Goal: Use online tool/utility: Utilize a website feature to perform a specific function

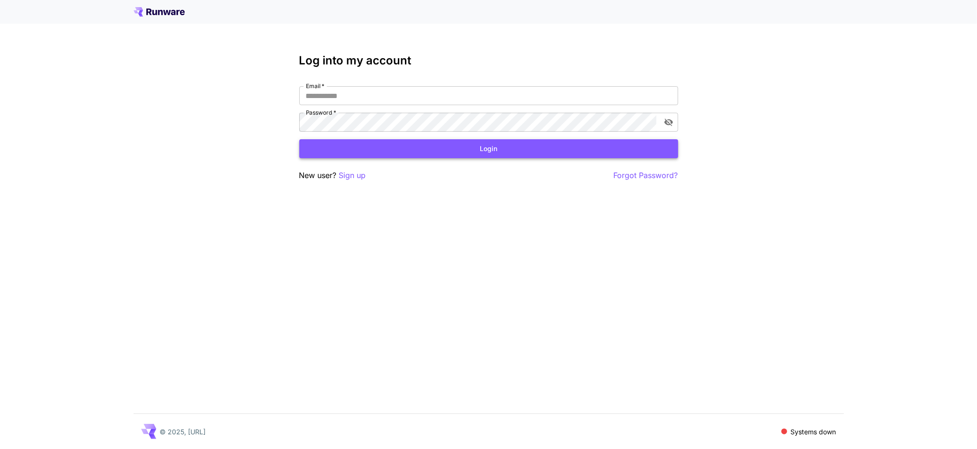
type input "**********"
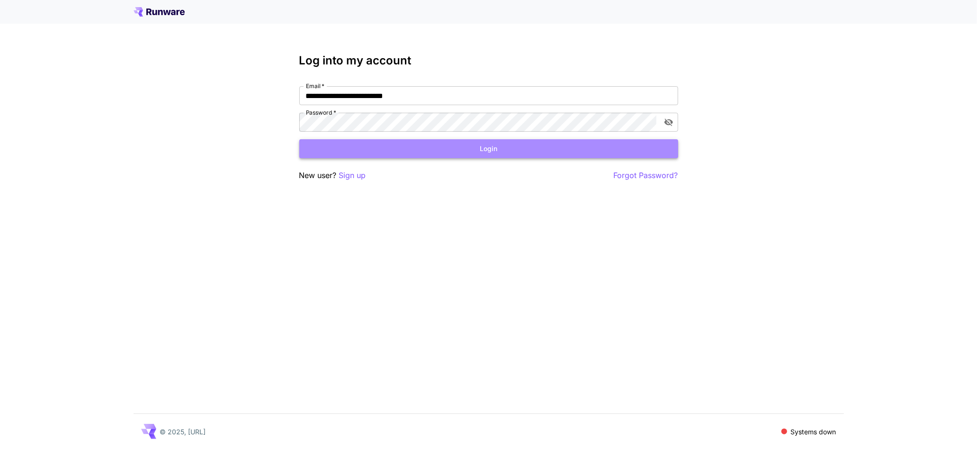
click at [427, 144] on button "Login" at bounding box center [488, 148] width 379 height 19
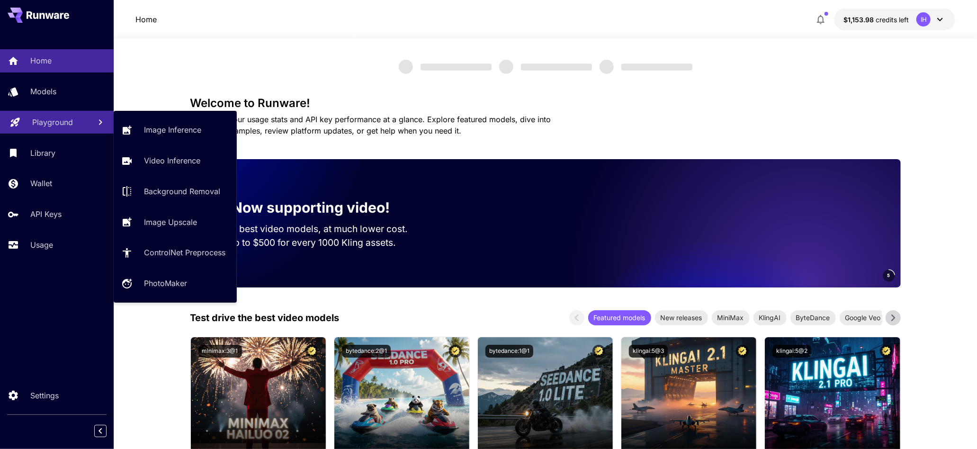
click at [54, 127] on p "Playground" at bounding box center [52, 122] width 41 height 11
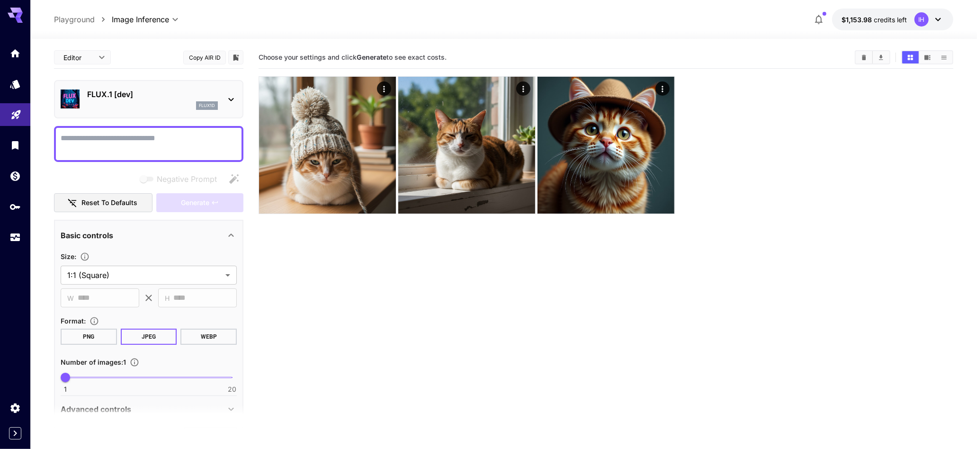
click at [158, 149] on textarea "Negative Prompt" at bounding box center [149, 144] width 176 height 23
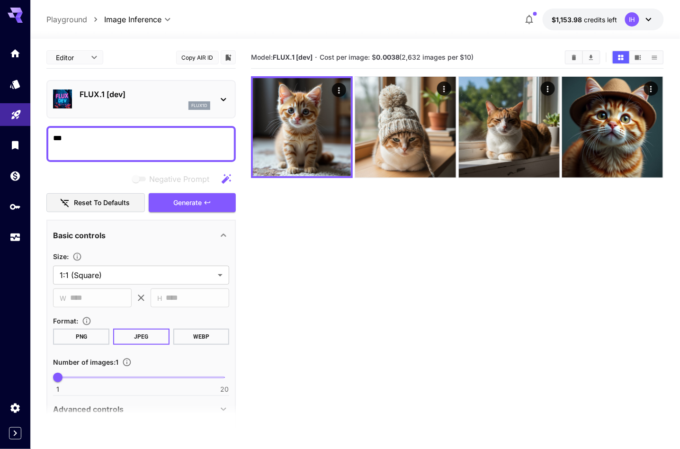
type textarea "***"
drag, startPoint x: 273, startPoint y: 58, endPoint x: 532, endPoint y: 54, distance: 258.7
click at [532, 54] on section "Model: FLUX.1 [dev] · Cost per image: $ 0.0038 (2,632 images per $10)" at bounding box center [404, 57] width 307 height 11
copy section "FLUX.1 [dev] · Cost per image: $ 0.0038 (2,632 images per $10)"
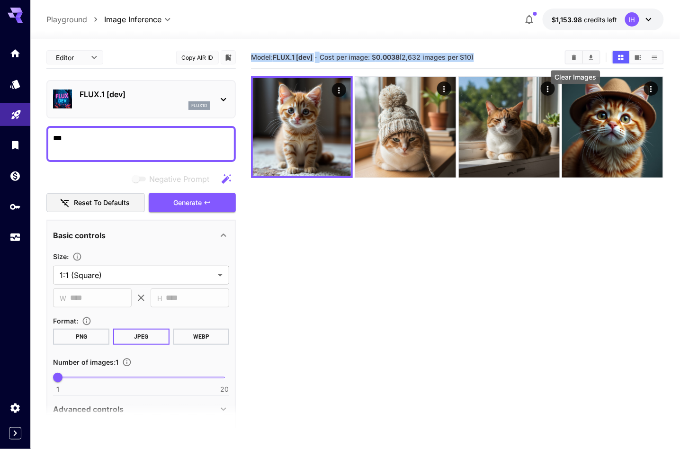
drag, startPoint x: 252, startPoint y: 54, endPoint x: 578, endPoint y: 54, distance: 326.0
click at [578, 54] on div "Model: FLUX.1 [dev] · Cost per image: $ 0.0038 (2,632 images per $10)" at bounding box center [457, 57] width 413 height 14
copy section "Model: FLUX.1 [dev] · Cost per image: $ 0.0038 (2,632 images per $10)"
click at [126, 86] on div "FLUX.1 [dev] flux1d" at bounding box center [141, 99] width 176 height 29
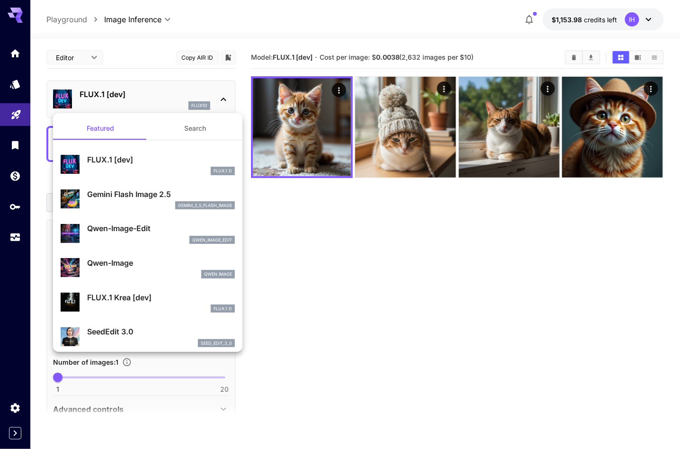
drag, startPoint x: 141, startPoint y: 185, endPoint x: 163, endPoint y: 185, distance: 22.3
click at [141, 185] on div "Gemini Flash Image 2.5 gemini_2_5_flash_image" at bounding box center [148, 199] width 174 height 29
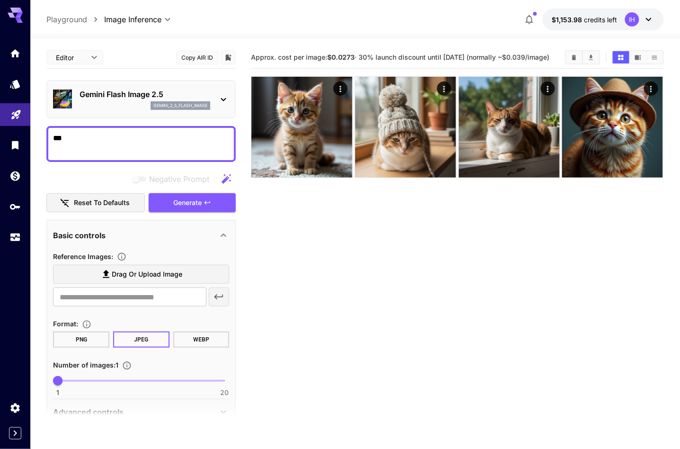
drag, startPoint x: 253, startPoint y: 53, endPoint x: 329, endPoint y: 63, distance: 76.5
click at [329, 62] on h5 "Approx. cost per image: $0.0273 · 30% launch discount until [DATE] (normally ~$…" at bounding box center [400, 57] width 298 height 9
drag, startPoint x: 218, startPoint y: 199, endPoint x: 245, endPoint y: 173, distance: 36.9
click at [218, 199] on button "Generate" at bounding box center [192, 202] width 87 height 19
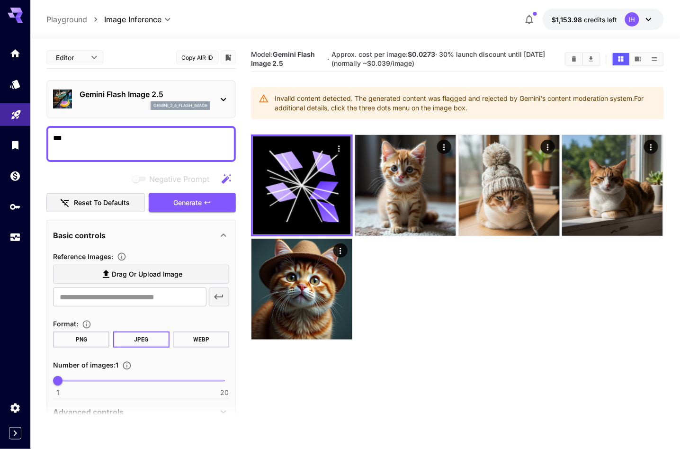
drag, startPoint x: 253, startPoint y: 54, endPoint x: 469, endPoint y: 65, distance: 215.9
click at [469, 65] on section "Model: Gemini Flash Image 2.5 · Approx. cost per image: $0.0273 · 30% launch di…" at bounding box center [404, 59] width 307 height 18
copy section "Model: Gemini Flash Image 2.5 · Approx. cost per image: $0.0273 · 30% launch di…"
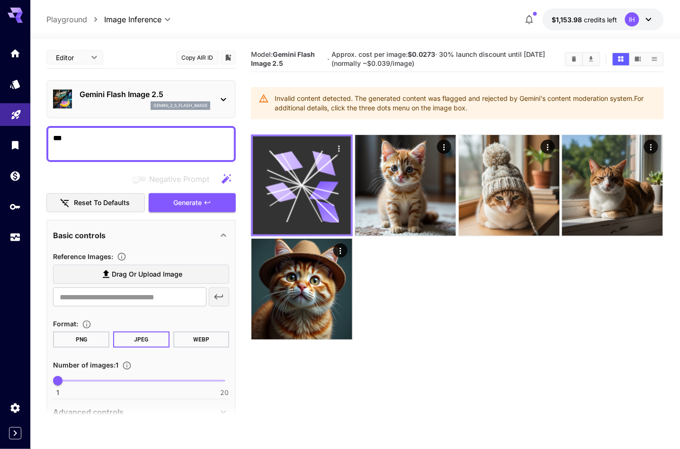
click at [339, 147] on icon "Actions" at bounding box center [339, 148] width 9 height 9
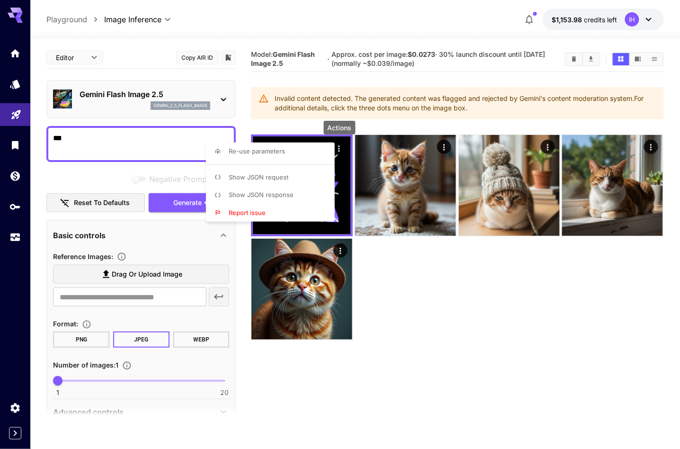
click at [282, 192] on span "Show JSON response" at bounding box center [261, 195] width 65 height 8
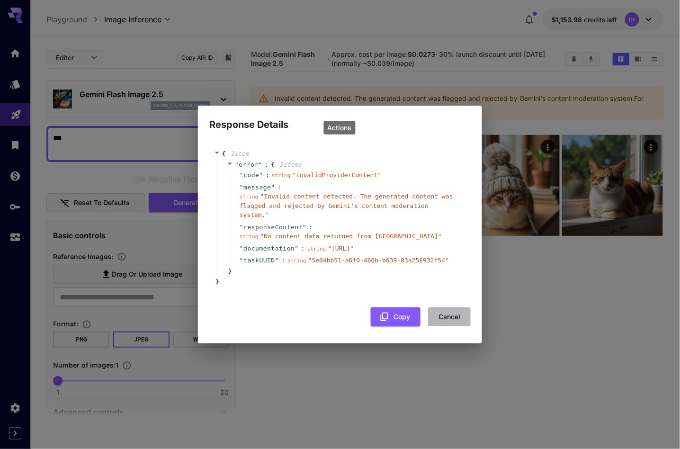
click at [456, 327] on button "Cancel" at bounding box center [449, 316] width 43 height 19
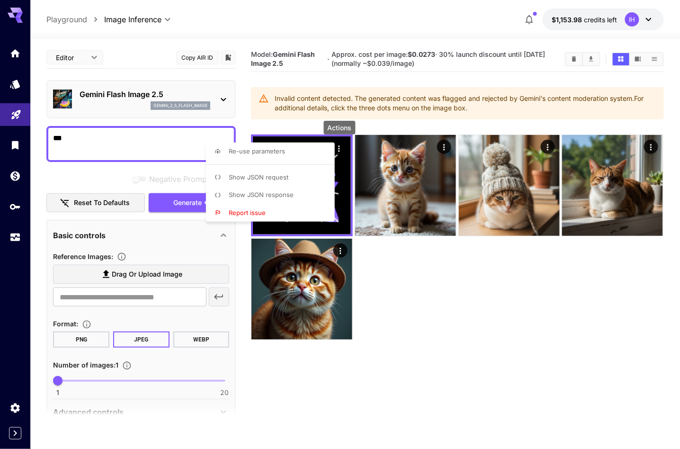
click at [135, 96] on div at bounding box center [340, 224] width 680 height 449
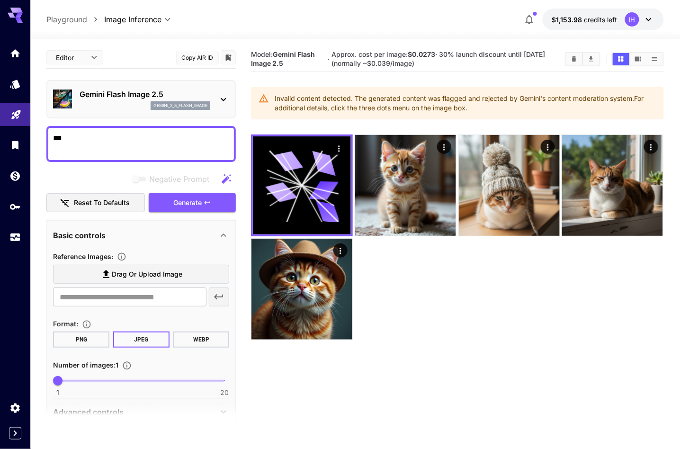
click at [114, 99] on p "Gemini Flash Image 2.5" at bounding box center [145, 94] width 131 height 11
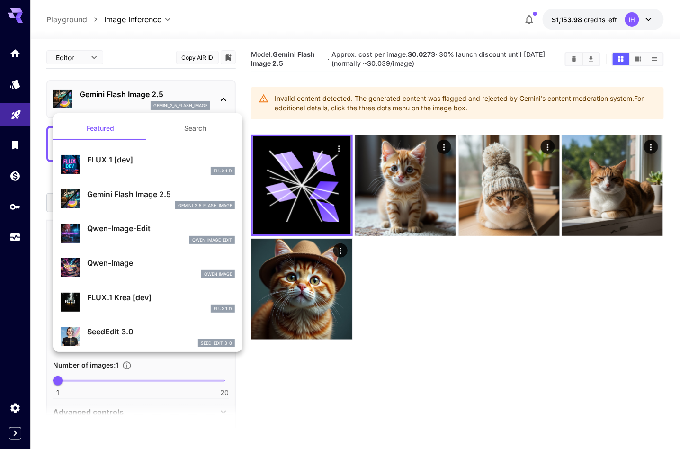
drag, startPoint x: 154, startPoint y: 223, endPoint x: 162, endPoint y: 218, distance: 10.0
click at [154, 223] on p "Qwen-Image-Edit" at bounding box center [161, 228] width 148 height 11
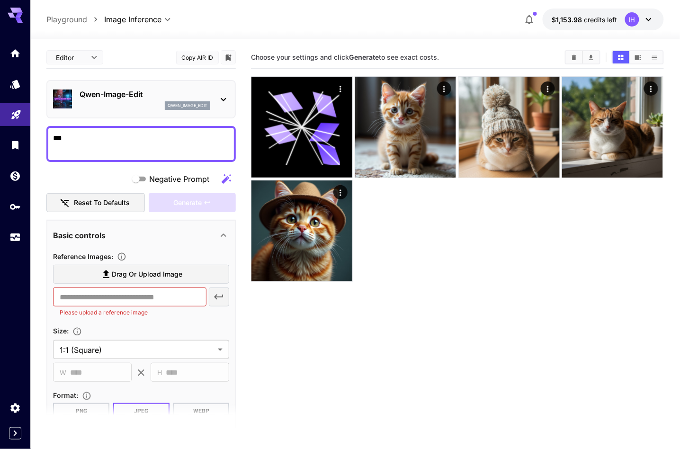
click at [196, 140] on textarea "***" at bounding box center [141, 144] width 176 height 23
click at [154, 280] on label "Drag or upload image" at bounding box center [141, 274] width 176 height 19
click at [0, 0] on input "Drag or upload image" at bounding box center [0, 0] width 0 height 0
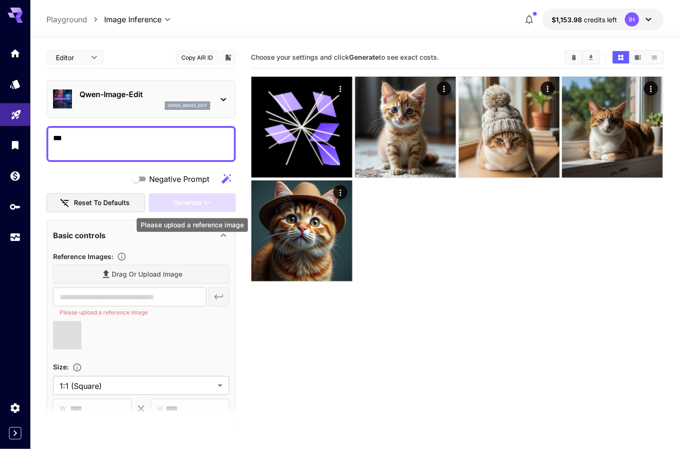
type input "**********"
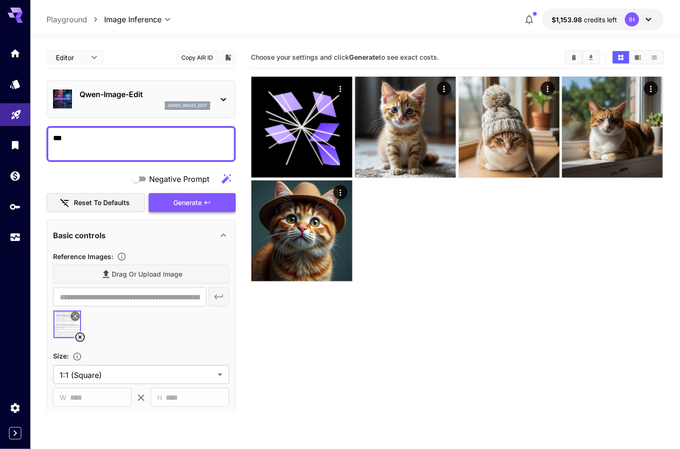
click at [187, 205] on span "Generate" at bounding box center [187, 203] width 28 height 12
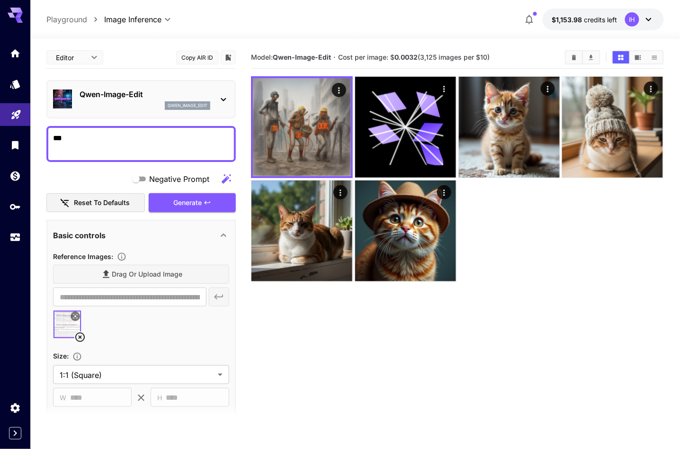
drag, startPoint x: 269, startPoint y: 61, endPoint x: 519, endPoint y: 65, distance: 249.7
click at [523, 64] on main "**********" at bounding box center [354, 274] width 617 height 457
copy section "Model: [PERSON_NAME]-Image-Edit · Cost per image: $ 0.0032 (3,125 images per $1…"
click at [217, 106] on div "Qwen-Image-Edit qwen_image_edit" at bounding box center [141, 99] width 176 height 29
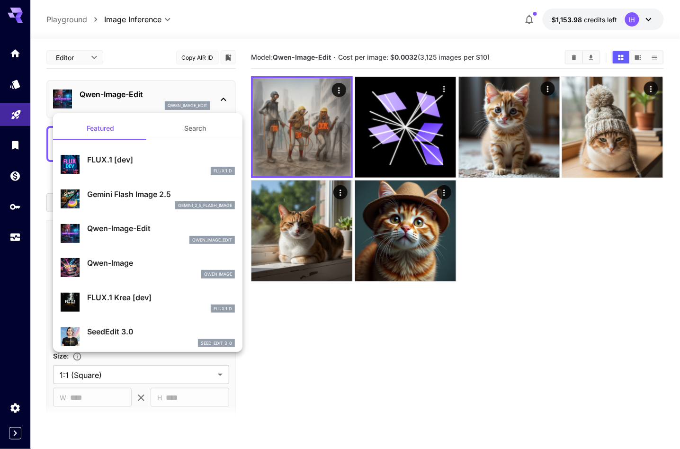
click at [147, 260] on p "Qwen-Image" at bounding box center [161, 262] width 148 height 11
type input "**"
type input "***"
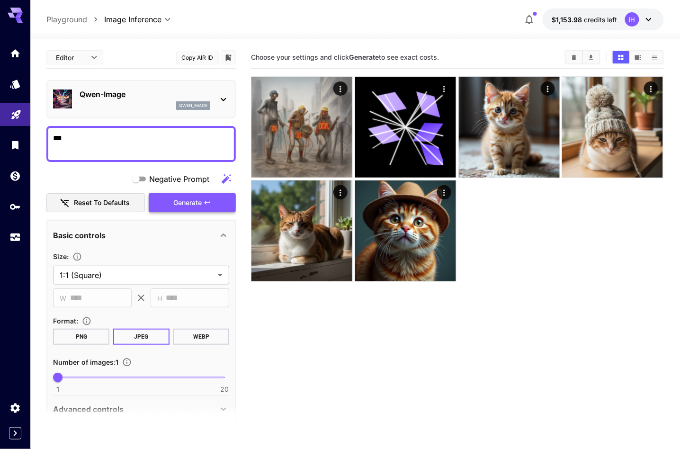
click at [201, 207] on span "Generate" at bounding box center [187, 203] width 28 height 12
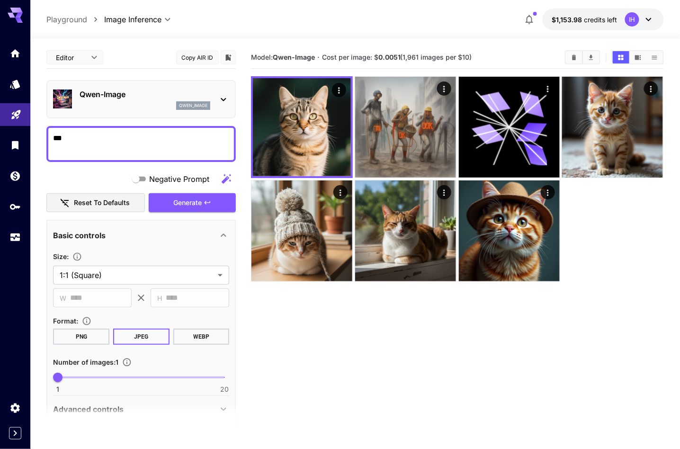
drag, startPoint x: 252, startPoint y: 58, endPoint x: 475, endPoint y: 58, distance: 223.2
click at [475, 58] on section "Model: [PERSON_NAME]-Image · Cost per image: $ 0.0051 (1,961 images per $10)" at bounding box center [404, 57] width 307 height 11
copy section "Model: [PERSON_NAME]-Image · Cost per image: $ 0.0051 (1,961 images per $10)"
click at [140, 106] on div "qwen_image" at bounding box center [145, 105] width 131 height 9
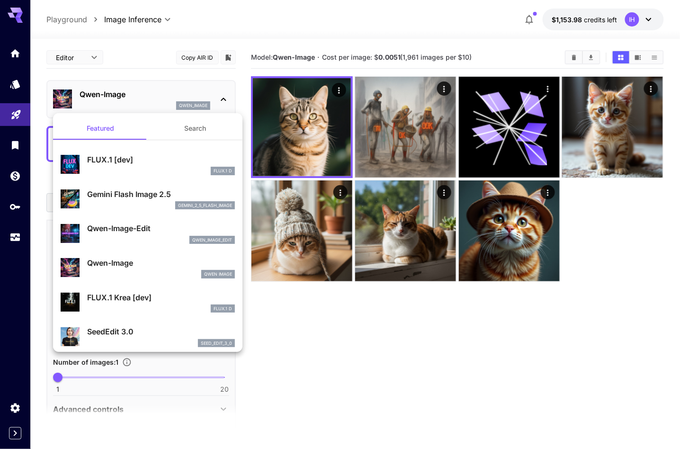
click at [154, 301] on p "FLUX.1 Krea [dev]" at bounding box center [161, 297] width 148 height 11
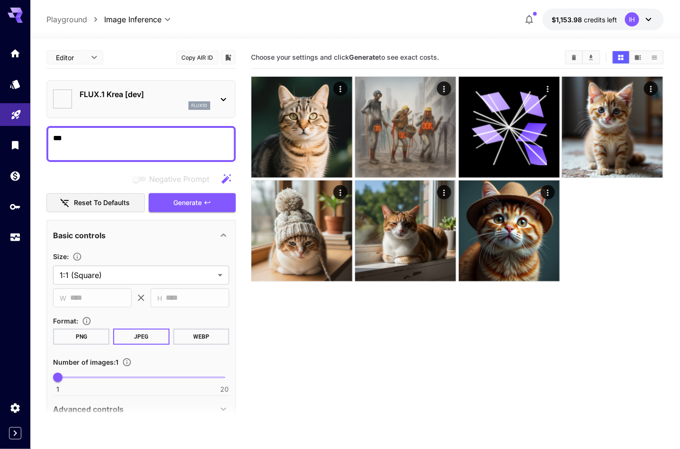
type input "**"
type input "***"
type input "*******"
click at [199, 195] on button "Generate" at bounding box center [192, 202] width 87 height 19
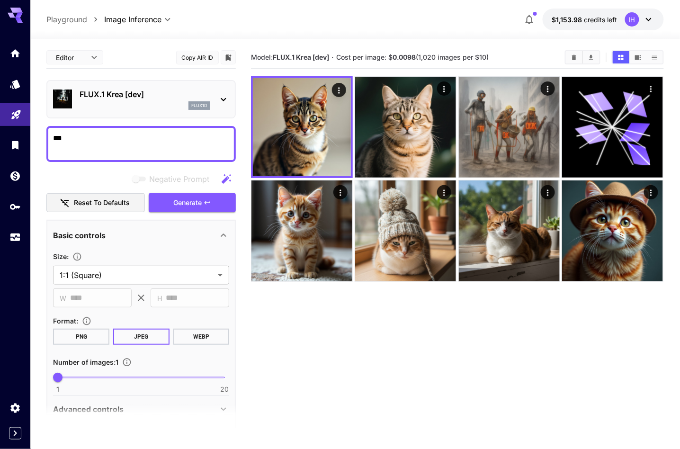
click at [87, 144] on textarea "***" at bounding box center [141, 144] width 176 height 23
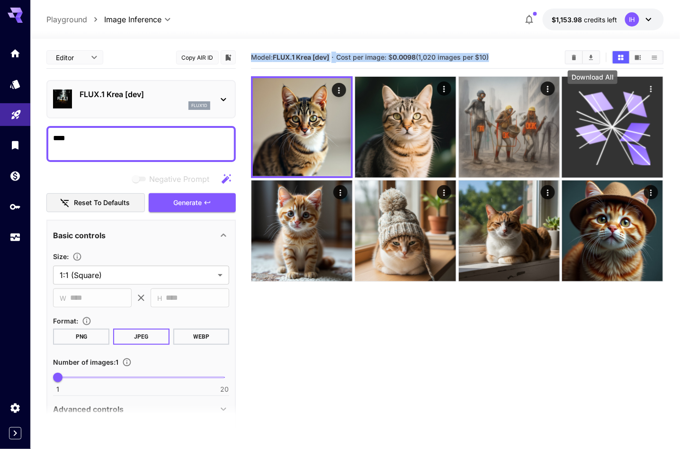
drag, startPoint x: 380, startPoint y: 62, endPoint x: 639, endPoint y: 160, distance: 276.5
click at [593, 59] on div "Model: FLUX.1 Krea [dev] · Cost per image: $ 0.0098 (1,020 images per $10)" at bounding box center [457, 57] width 413 height 14
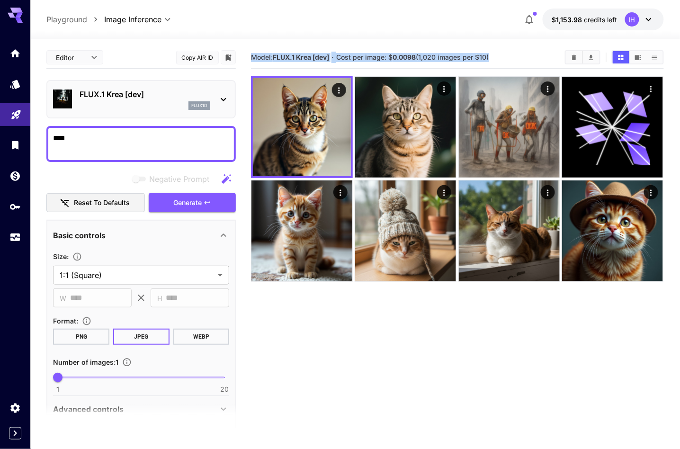
copy section "Model: FLUX.1 Krea [dev] · Cost per image: $ 0.0098 (1,020 images per $10)"
click at [100, 142] on textarea "***" at bounding box center [141, 144] width 176 height 23
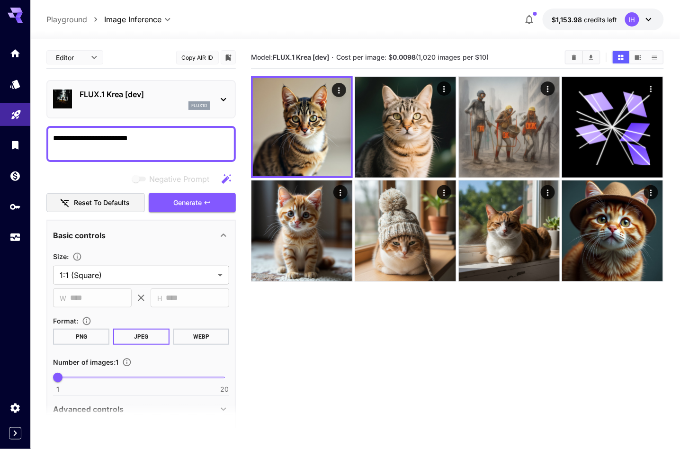
type textarea "**********"
click at [207, 106] on p "flux1d" at bounding box center [199, 105] width 16 height 7
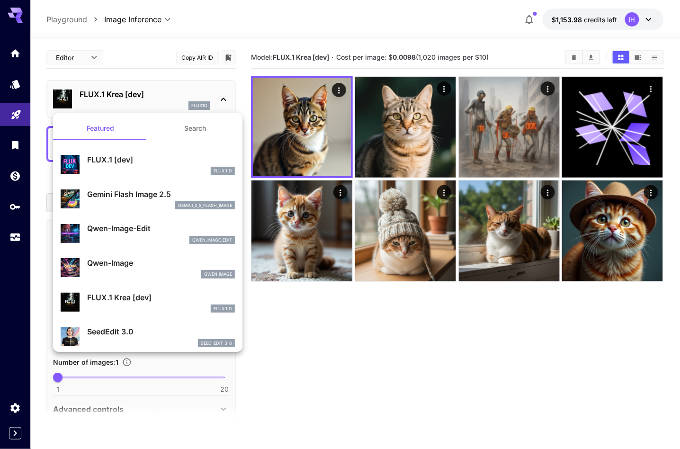
click at [154, 333] on p "SeedEdit 3.0" at bounding box center [161, 331] width 148 height 11
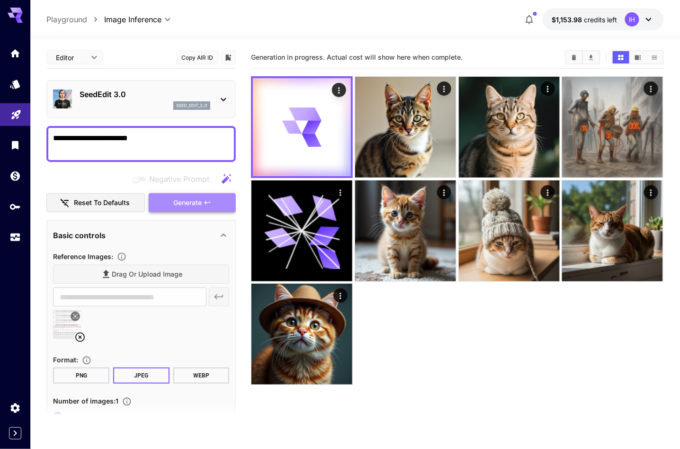
click at [199, 199] on span "Generate" at bounding box center [187, 203] width 28 height 12
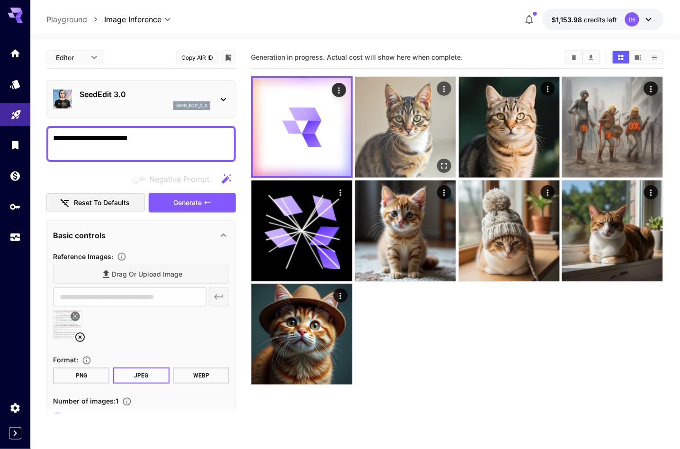
click at [403, 134] on img at bounding box center [405, 127] width 101 height 101
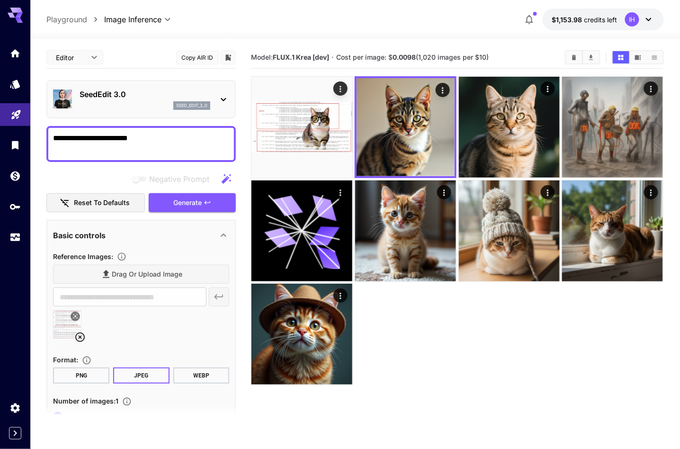
click at [202, 139] on textarea "**********" at bounding box center [141, 144] width 176 height 23
click at [210, 108] on div "seed_edit_3_0" at bounding box center [191, 105] width 37 height 9
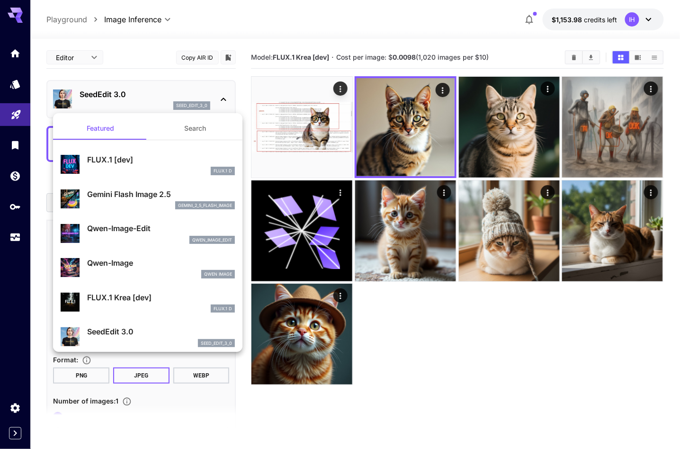
click at [140, 298] on p "FLUX.1 Krea [dev]" at bounding box center [161, 297] width 148 height 11
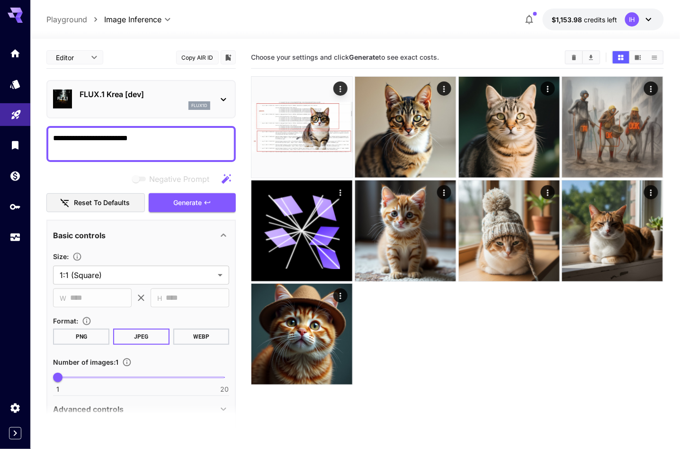
scroll to position [6, 0]
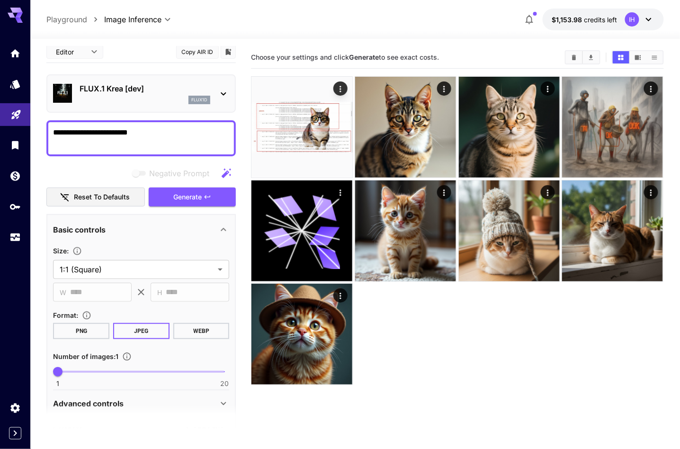
click at [222, 84] on div "FLUX.1 Krea [dev] flux1d" at bounding box center [141, 93] width 176 height 29
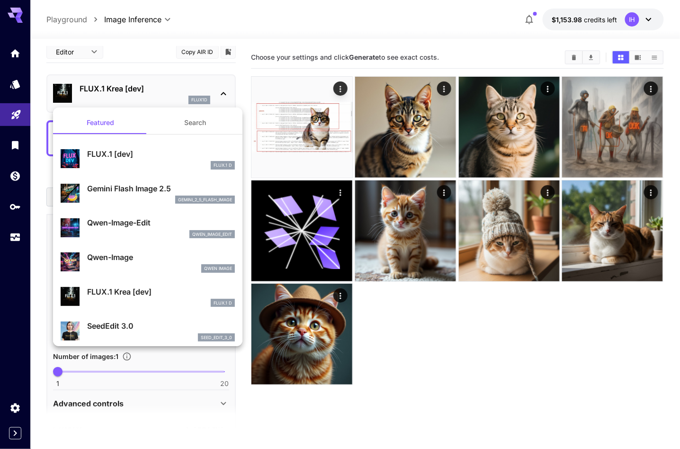
click at [167, 316] on li "SeedEdit 3.0 seed_edit_3_0" at bounding box center [148, 331] width 190 height 35
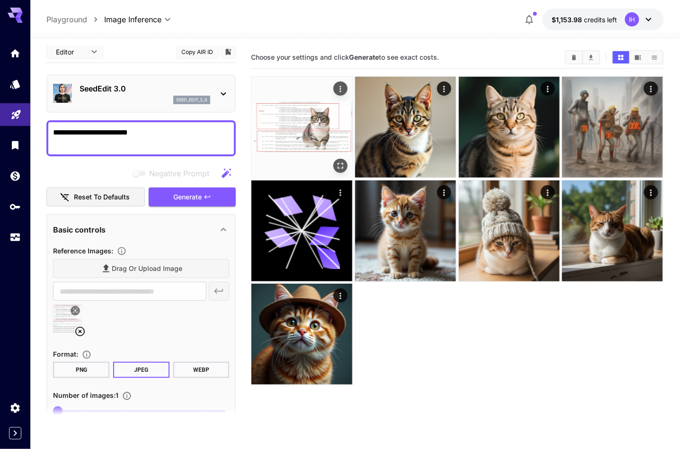
click at [275, 150] on img at bounding box center [302, 127] width 101 height 101
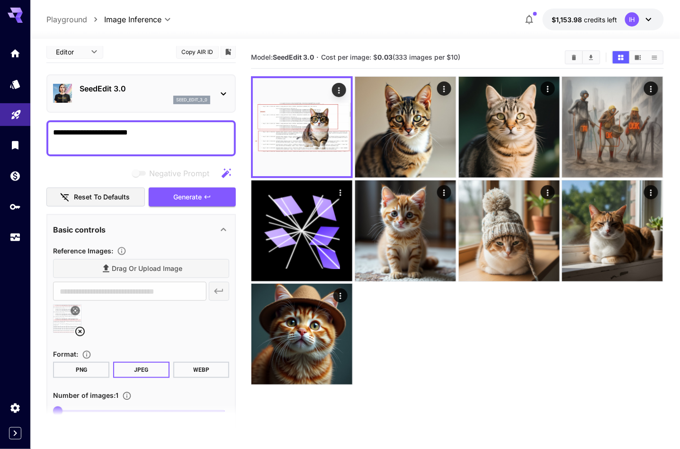
drag, startPoint x: 495, startPoint y: 57, endPoint x: 611, endPoint y: 289, distance: 259.6
click at [253, 57] on section "Model: SeedEdit 3.0 · Cost per image: $ 0.03 (333 images per $10)" at bounding box center [404, 57] width 307 height 11
copy section "Model: SeedEdit 3.0 · Cost per image: $ 0.03 (333 images per $10)"
click at [208, 91] on p "SeedEdit 3.0" at bounding box center [145, 88] width 131 height 11
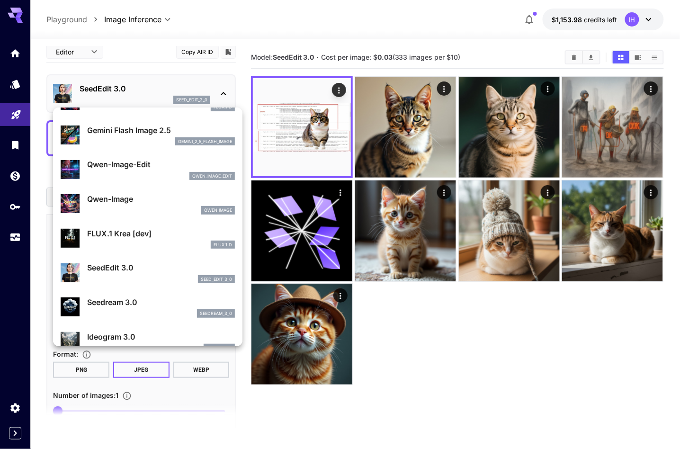
scroll to position [60, 0]
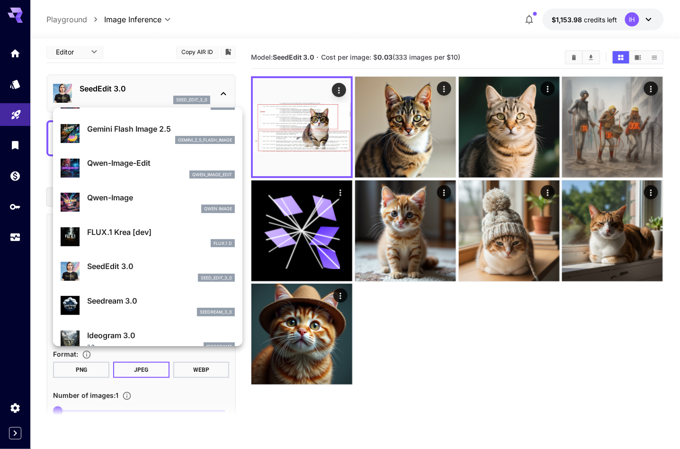
click at [170, 304] on p "Seedream 3.0" at bounding box center [161, 300] width 148 height 11
type input "***"
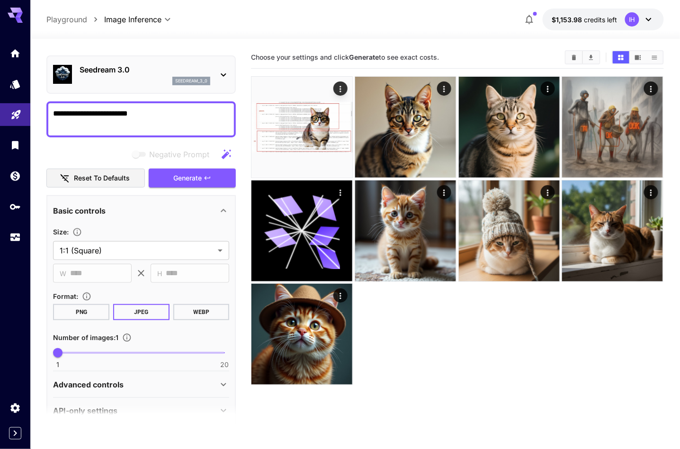
scroll to position [26, 0]
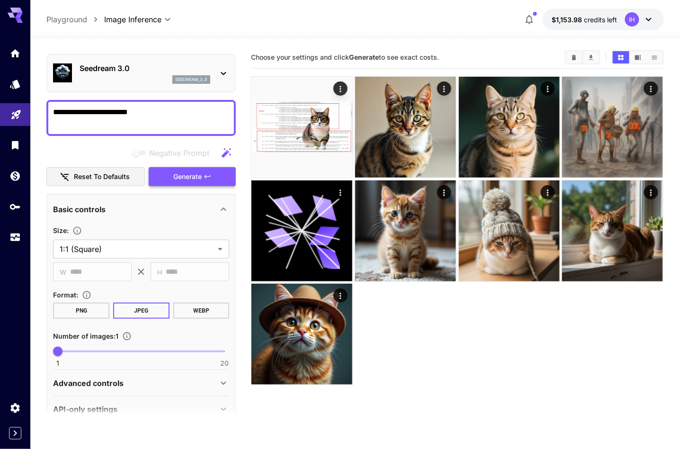
click at [204, 177] on icon "button" at bounding box center [208, 177] width 8 height 8
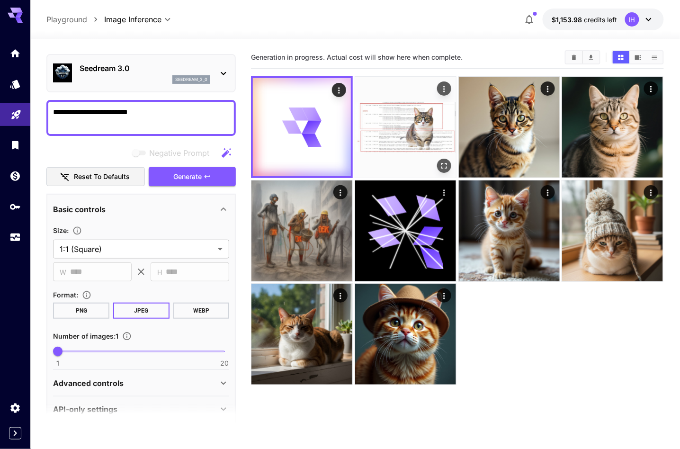
click at [432, 134] on img at bounding box center [405, 127] width 101 height 101
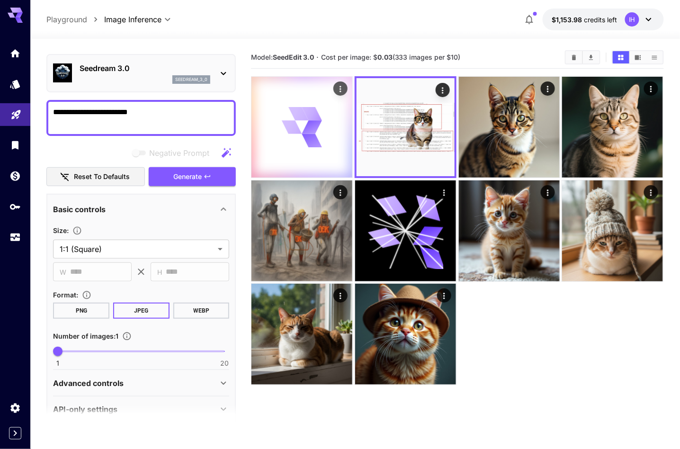
click at [293, 146] on icon at bounding box center [302, 127] width 40 height 40
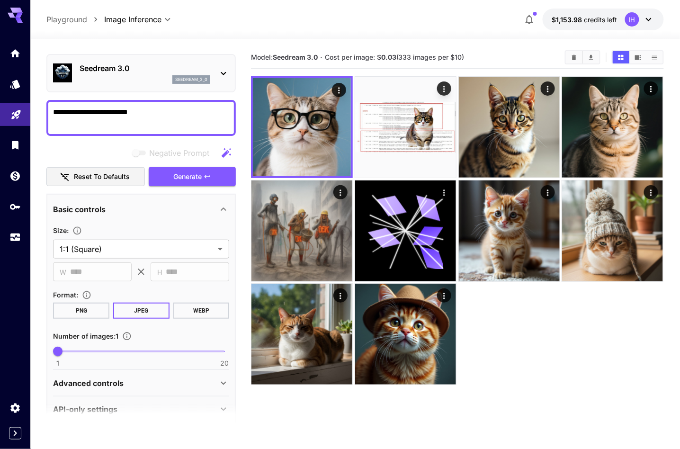
drag, startPoint x: 263, startPoint y: 56, endPoint x: 552, endPoint y: 72, distance: 289.9
click at [552, 72] on main "**********" at bounding box center [354, 274] width 617 height 457
copy section "Model: Seedream 3.0 · Cost per image: $ 0.03 (333 images per $10)"
click at [156, 70] on p "Seedream 3.0" at bounding box center [145, 68] width 131 height 11
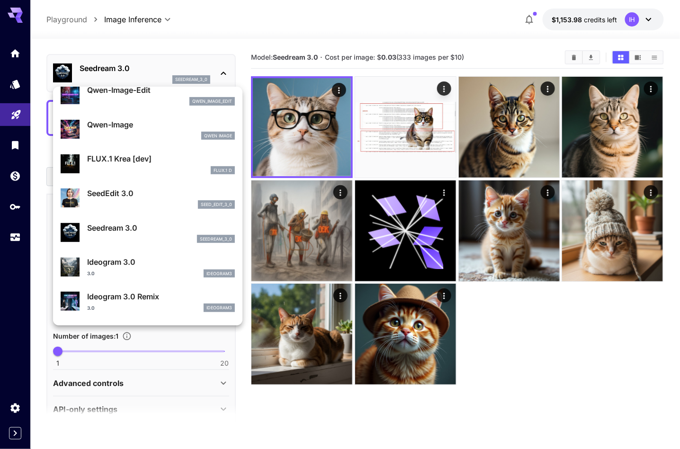
scroll to position [114, 0]
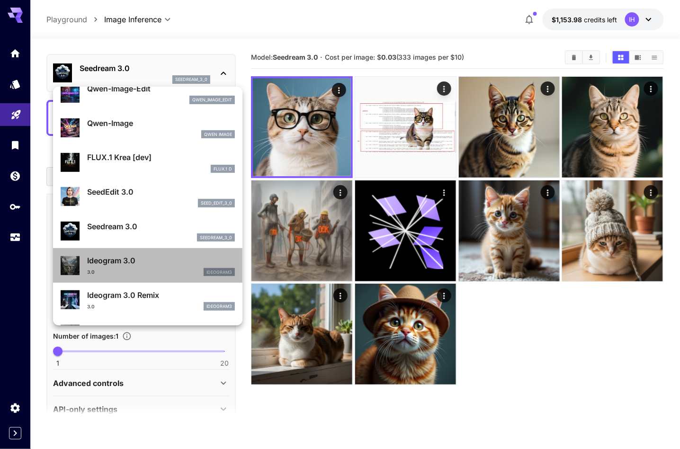
drag, startPoint x: 141, startPoint y: 260, endPoint x: 148, endPoint y: 237, distance: 23.2
click at [141, 260] on p "Ideogram 3.0" at bounding box center [161, 260] width 148 height 11
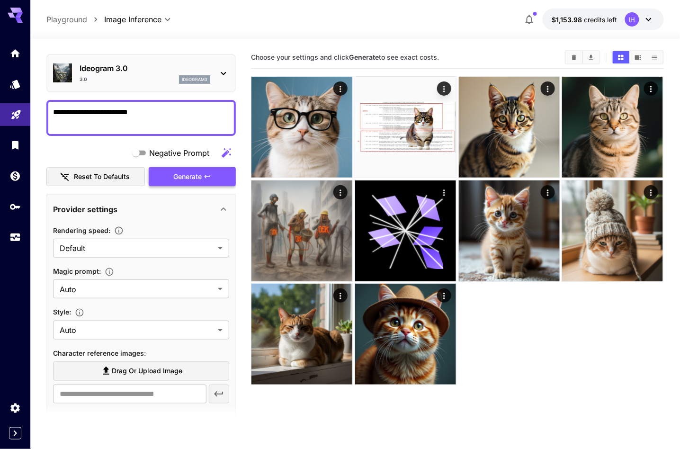
click at [202, 174] on span "Generate" at bounding box center [187, 177] width 28 height 12
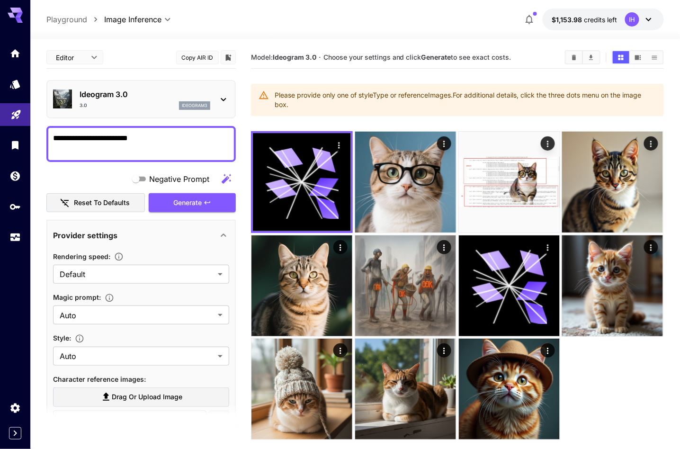
click at [138, 106] on div "3.0 ideogram3" at bounding box center [145, 105] width 131 height 9
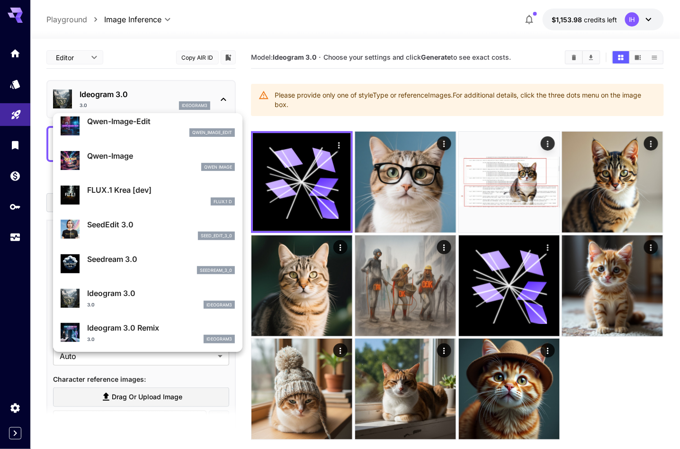
scroll to position [110, 0]
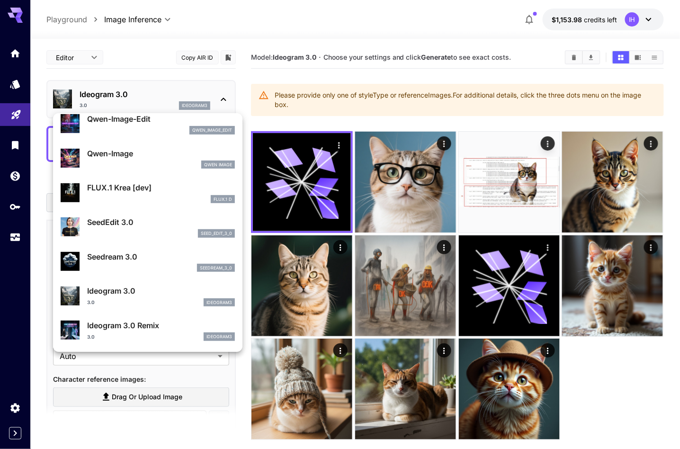
click at [42, 353] on div at bounding box center [340, 224] width 680 height 449
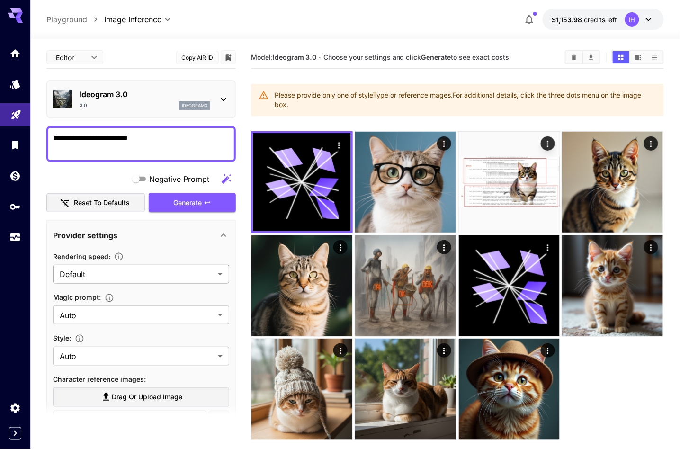
click at [141, 279] on body "**********" at bounding box center [340, 262] width 680 height 524
click at [115, 298] on span "Default" at bounding box center [142, 294] width 162 height 11
click at [202, 201] on button "Generate" at bounding box center [192, 202] width 87 height 19
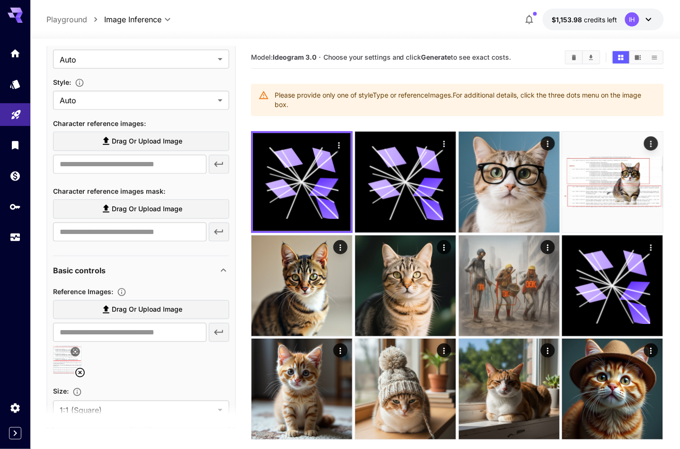
scroll to position [257, 0]
click at [83, 370] on icon at bounding box center [79, 371] width 11 height 11
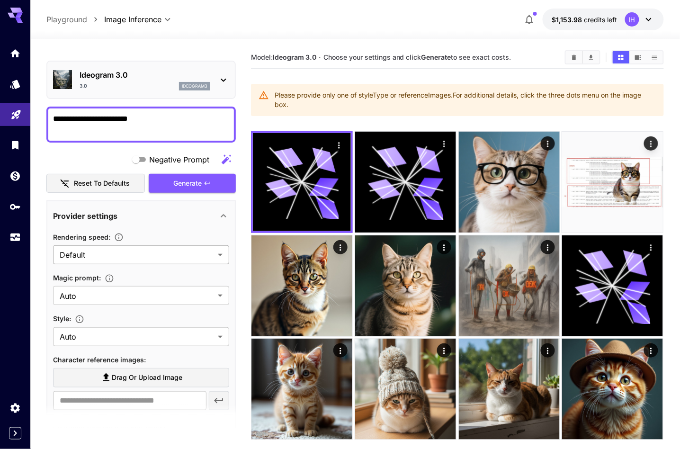
scroll to position [0, 0]
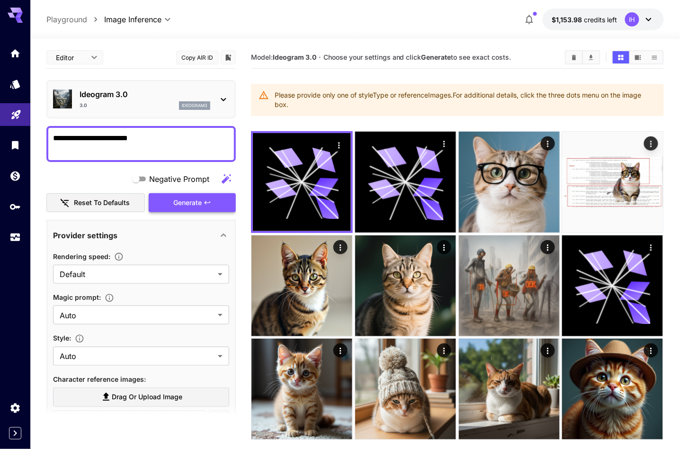
click at [215, 203] on button "Generate" at bounding box center [192, 202] width 87 height 19
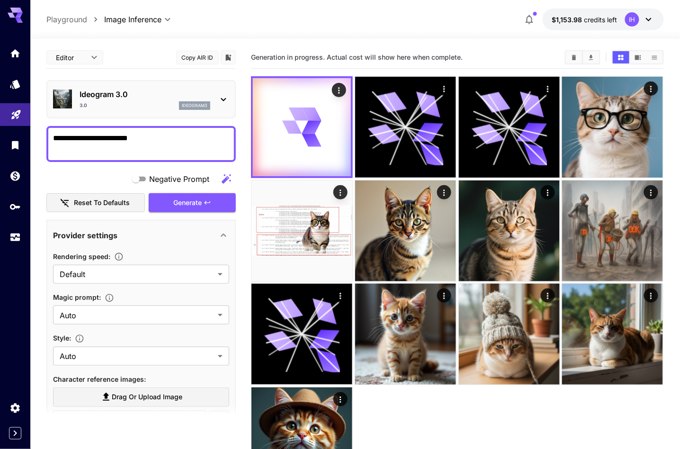
scroll to position [3, 0]
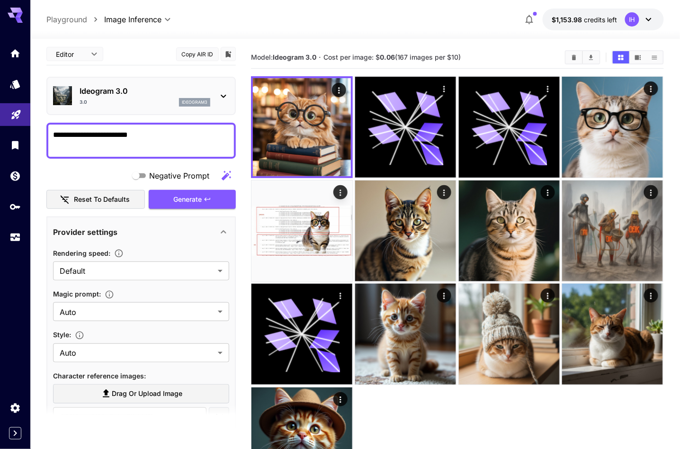
drag, startPoint x: 270, startPoint y: 56, endPoint x: 482, endPoint y: 64, distance: 212.9
click at [482, 64] on div "Model: Ideogram 3.0 · Cost per image: $ 0.06 (167 images per $10)" at bounding box center [457, 57] width 413 height 22
drag, startPoint x: 283, startPoint y: 49, endPoint x: 264, endPoint y: 55, distance: 19.6
click at [281, 49] on div "Model: Ideogram 3.0 · Cost per image: $ 0.06 (167 images per $10)" at bounding box center [457, 57] width 413 height 22
drag, startPoint x: 277, startPoint y: 54, endPoint x: 484, endPoint y: 59, distance: 207.1
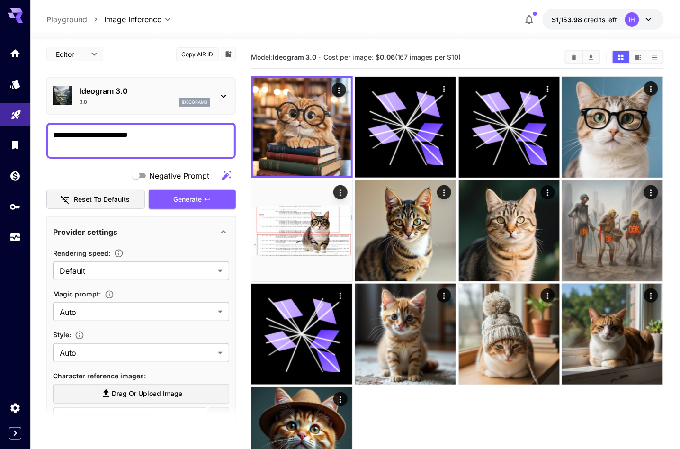
click at [484, 59] on section "Model: Ideogram 3.0 · Cost per image: $ 0.06 (167 images per $10)" at bounding box center [404, 57] width 307 height 11
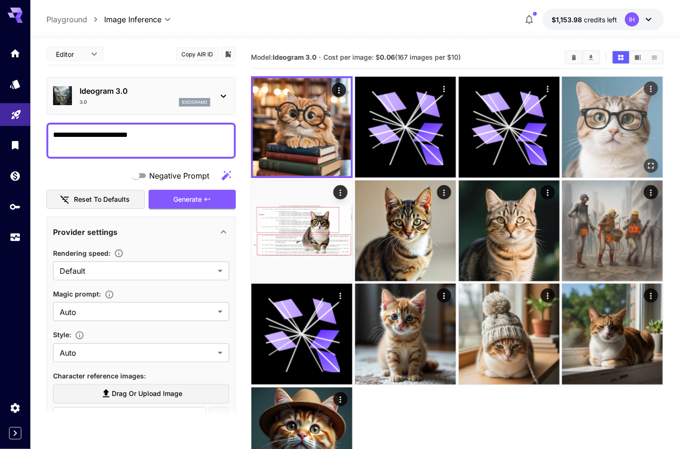
copy section "odel: Ideogram 3.0 · Cost per image: $ 0.06 (167 images per $10)"
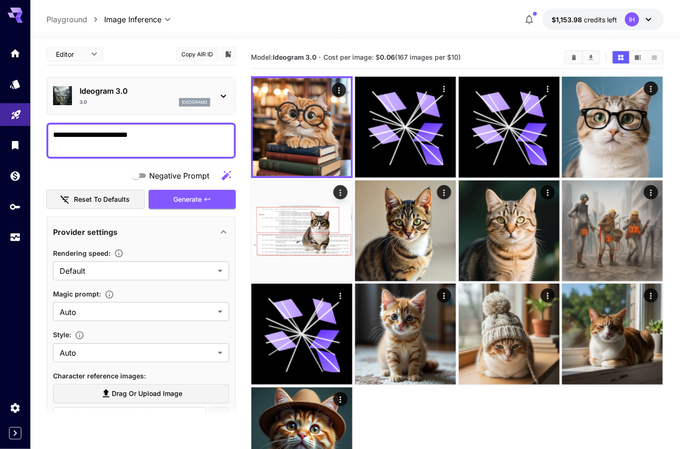
drag, startPoint x: 244, startPoint y: 48, endPoint x: 251, endPoint y: 55, distance: 9.4
click at [245, 48] on main "**********" at bounding box center [354, 274] width 617 height 457
drag, startPoint x: 249, startPoint y: 55, endPoint x: 486, endPoint y: 57, distance: 236.4
click at [486, 57] on main "**********" at bounding box center [354, 274] width 617 height 457
click at [169, 99] on div "3.0 ideogram3" at bounding box center [145, 102] width 131 height 9
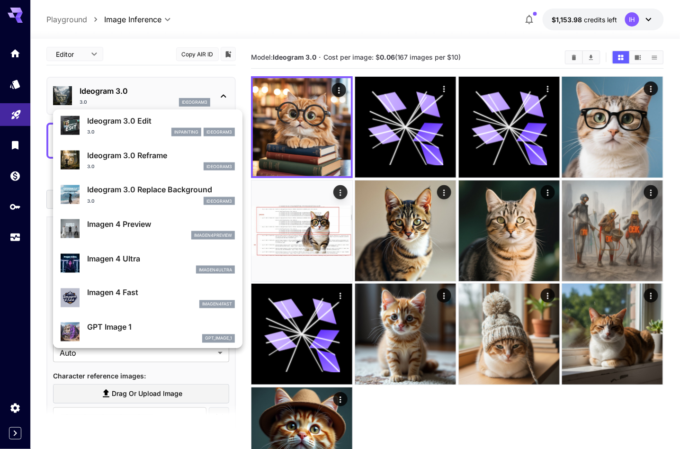
scroll to position [347, 0]
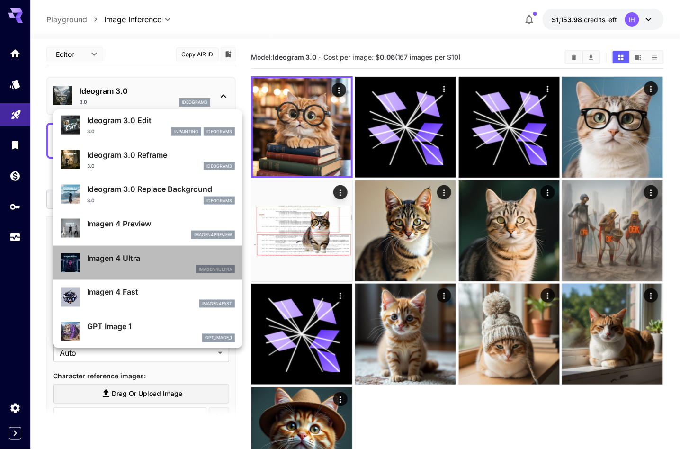
click at [154, 266] on div "imagen4ultra" at bounding box center [161, 269] width 148 height 9
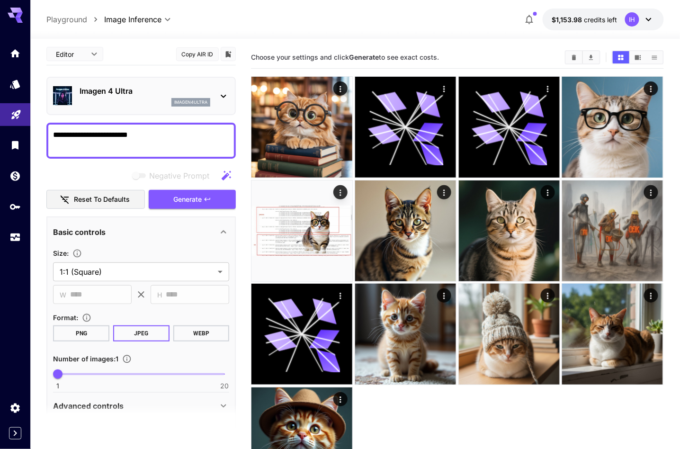
click at [208, 208] on div "**********" at bounding box center [141, 244] width 190 height 403
click at [208, 200] on icon "button" at bounding box center [208, 200] width 8 height 8
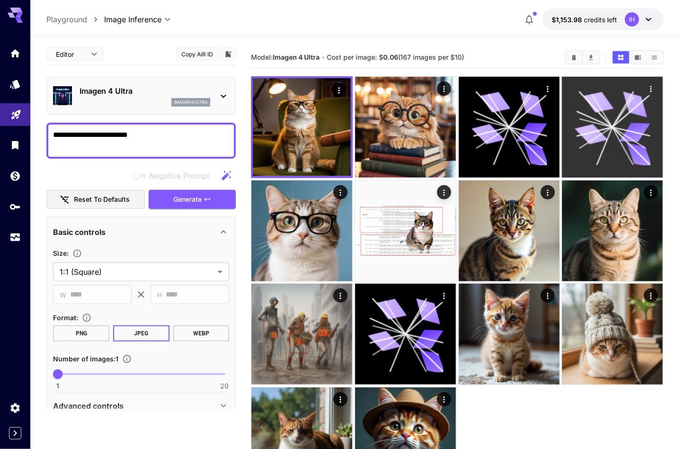
drag, startPoint x: 326, startPoint y: 55, endPoint x: 564, endPoint y: 122, distance: 246.6
click at [487, 54] on section "Model: Imagen 4 Ultra · Cost per image: $ 0.06 (167 images per $10)" at bounding box center [404, 57] width 307 height 11
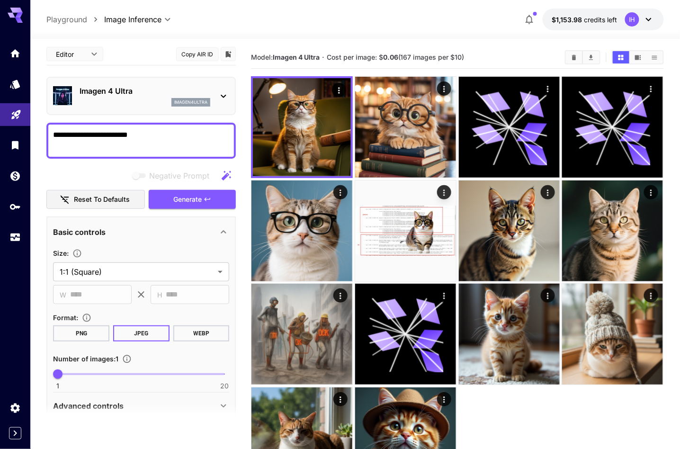
click at [222, 102] on div "Imagen 4 Ultra imagen4ultra" at bounding box center [141, 95] width 176 height 29
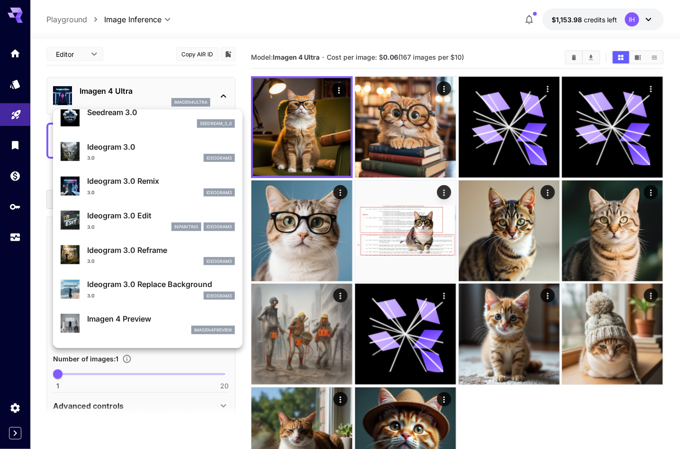
scroll to position [378, 0]
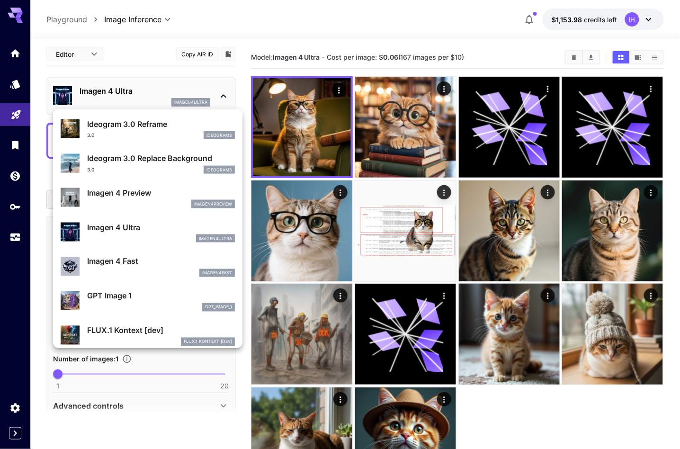
click at [122, 261] on p "Imagen 4 Fast" at bounding box center [161, 261] width 148 height 11
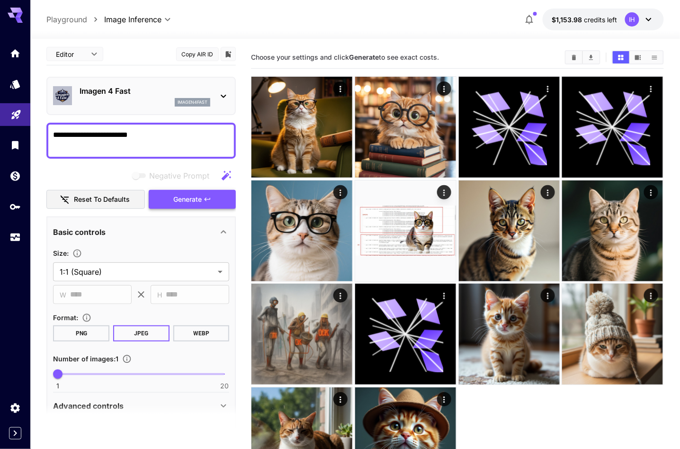
click at [204, 194] on button "Generate" at bounding box center [192, 199] width 87 height 19
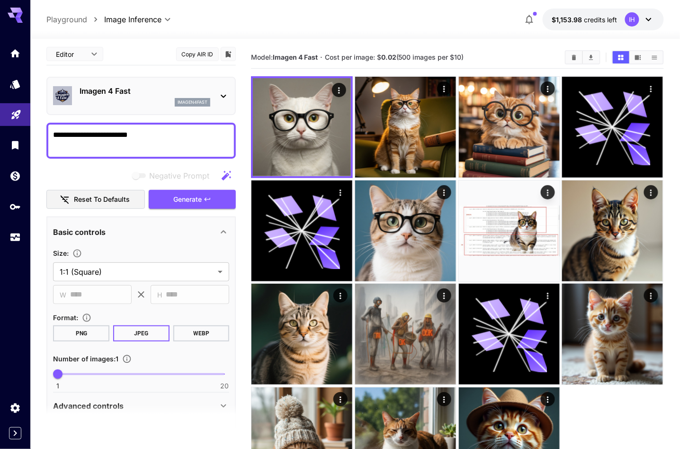
click at [218, 98] on icon at bounding box center [223, 95] width 11 height 11
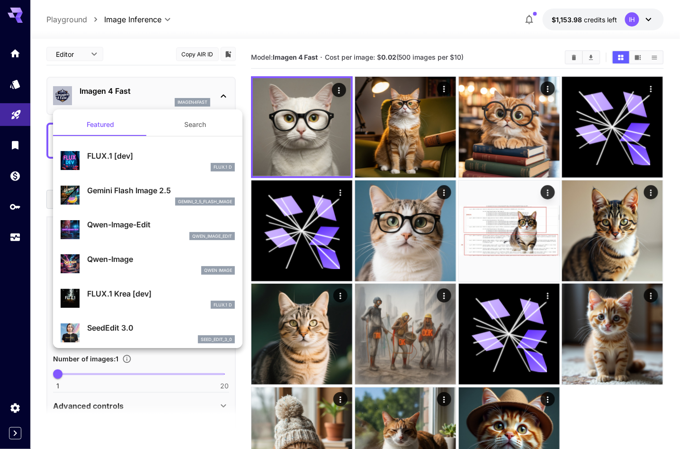
drag, startPoint x: 357, startPoint y: 42, endPoint x: 304, endPoint y: 65, distance: 57.7
click at [357, 42] on div at bounding box center [340, 224] width 680 height 449
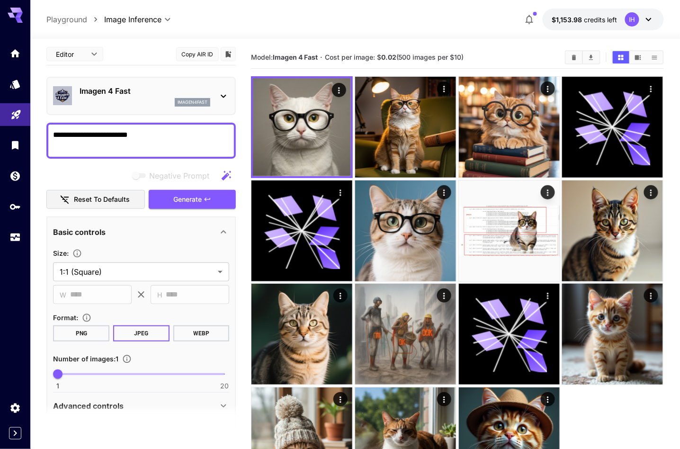
drag, startPoint x: 251, startPoint y: 58, endPoint x: 522, endPoint y: 61, distance: 271.5
click at [522, 61] on main "**********" at bounding box center [354, 274] width 617 height 457
click at [221, 101] on div "Imagen 4 Fast imagen4fast" at bounding box center [141, 95] width 176 height 29
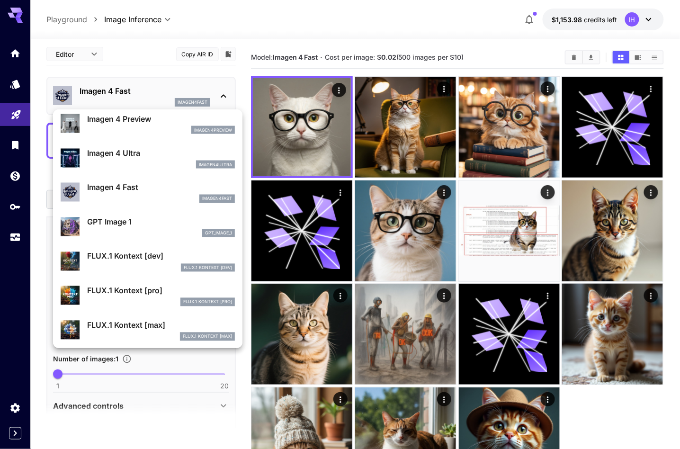
scroll to position [452, 0]
click at [148, 266] on div "FLUX.1 Kontext [dev]" at bounding box center [161, 267] width 148 height 9
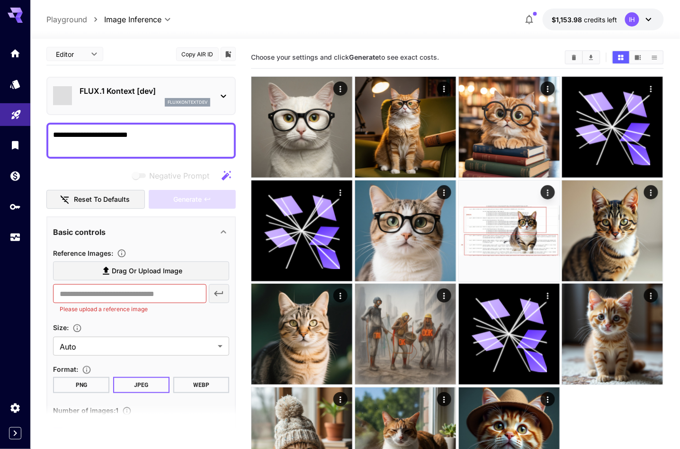
type input "****"
click at [217, 291] on div "​ Please upload a reference image" at bounding box center [141, 299] width 176 height 30
click at [175, 255] on div "Reference Images :" at bounding box center [141, 252] width 176 height 11
click at [181, 271] on span "Drag or upload image" at bounding box center [147, 271] width 71 height 12
click at [0, 0] on input "Drag or upload image" at bounding box center [0, 0] width 0 height 0
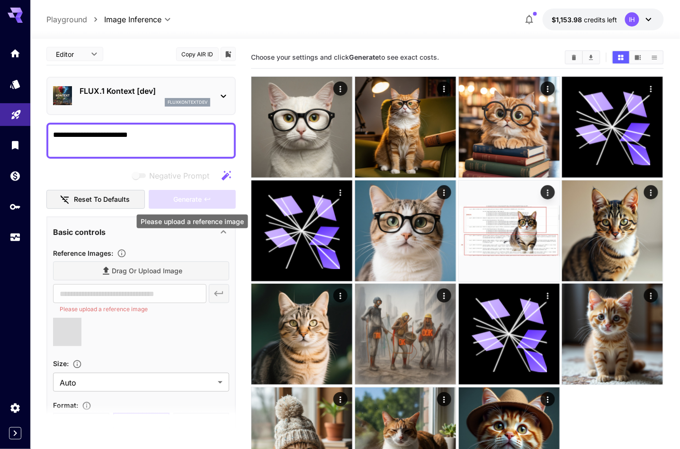
type input "**********"
click at [180, 200] on span "Generate" at bounding box center [187, 200] width 28 height 12
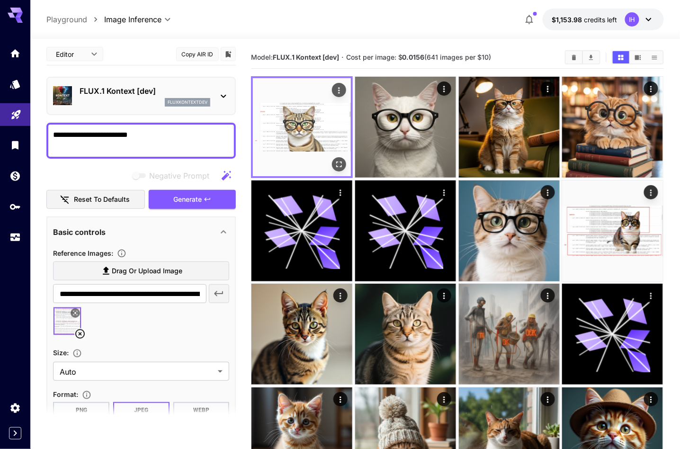
click at [319, 118] on img at bounding box center [302, 127] width 98 height 98
drag, startPoint x: 253, startPoint y: 57, endPoint x: 512, endPoint y: 62, distance: 259.2
click at [512, 62] on section "Model: FLUX.1 Kontext [dev] · Cost per image: $ 0.0156 (641 images per $10)" at bounding box center [404, 57] width 307 height 11
click at [224, 96] on icon at bounding box center [223, 96] width 5 height 3
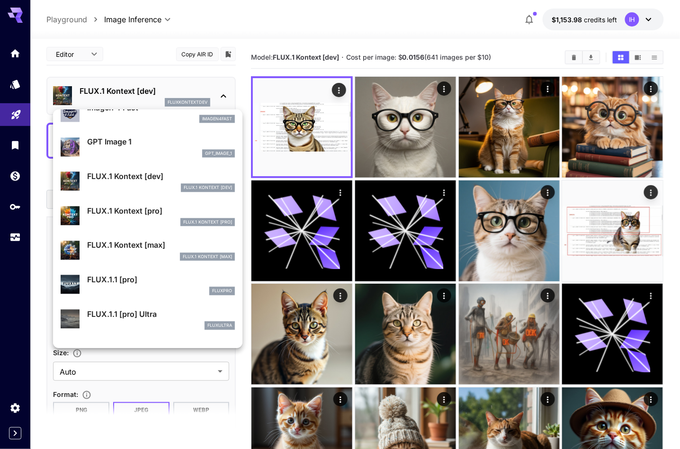
scroll to position [534, 0]
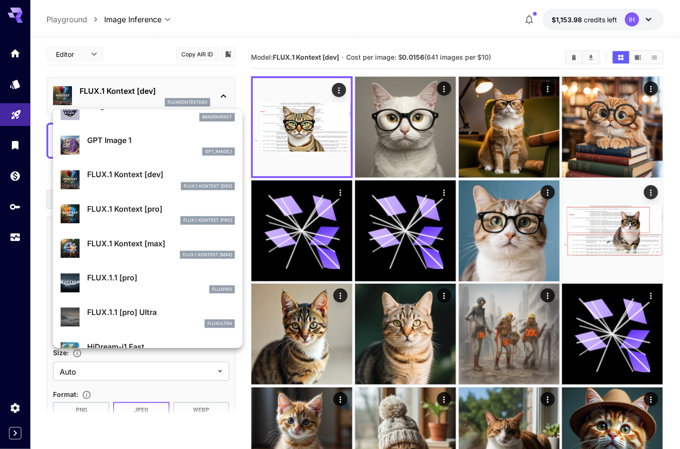
drag, startPoint x: 123, startPoint y: 207, endPoint x: 128, endPoint y: 208, distance: 5.9
click at [123, 207] on p "FLUX.1 Kontext [pro]" at bounding box center [161, 209] width 148 height 11
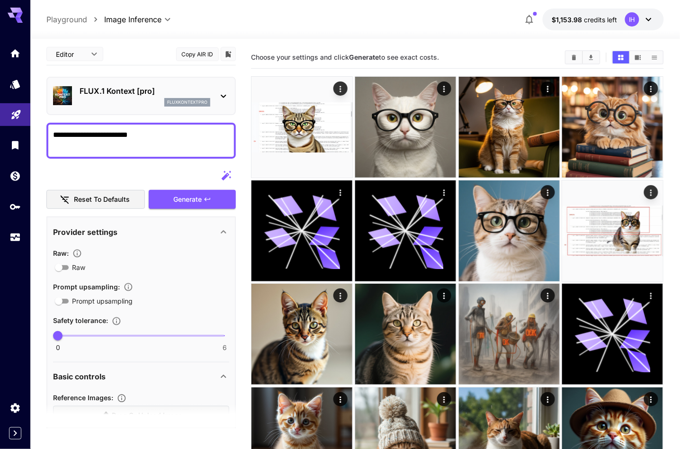
click at [206, 101] on p "fluxkontextpro" at bounding box center [187, 102] width 40 height 7
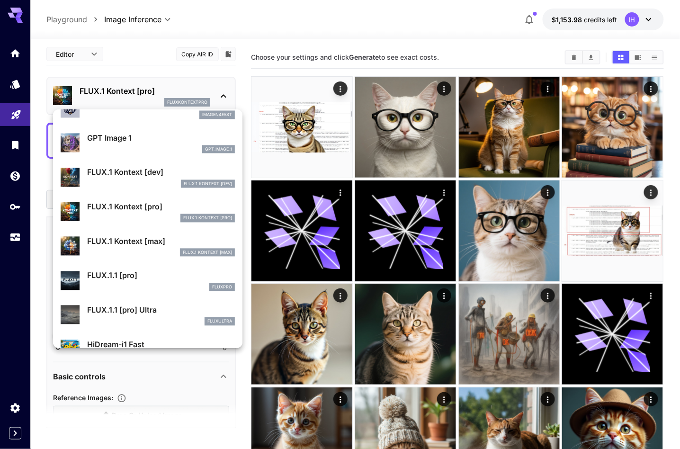
scroll to position [553, 0]
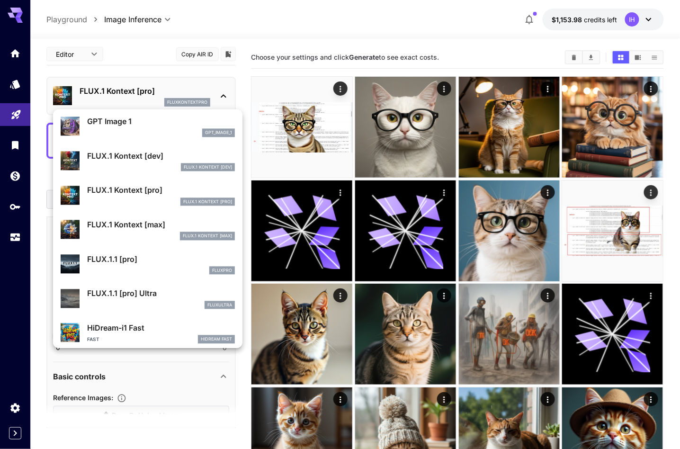
drag, startPoint x: 125, startPoint y: 196, endPoint x: 134, endPoint y: 183, distance: 15.6
click at [125, 196] on div "FLUX.1 Kontext [pro] FLUX.1 Kontext [pro]" at bounding box center [161, 195] width 148 height 21
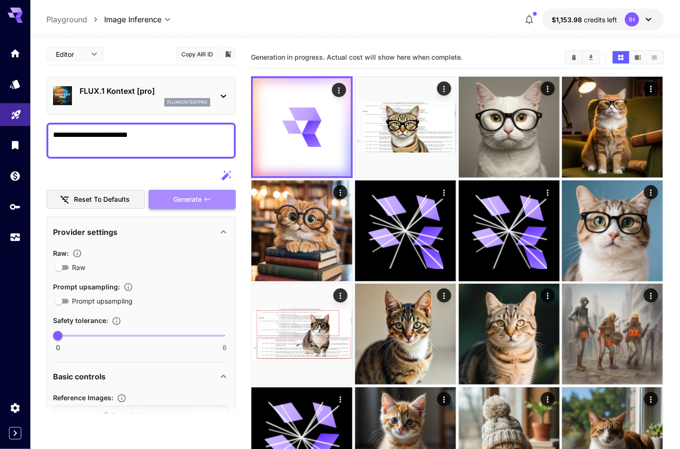
click at [218, 199] on button "Generate" at bounding box center [192, 199] width 87 height 19
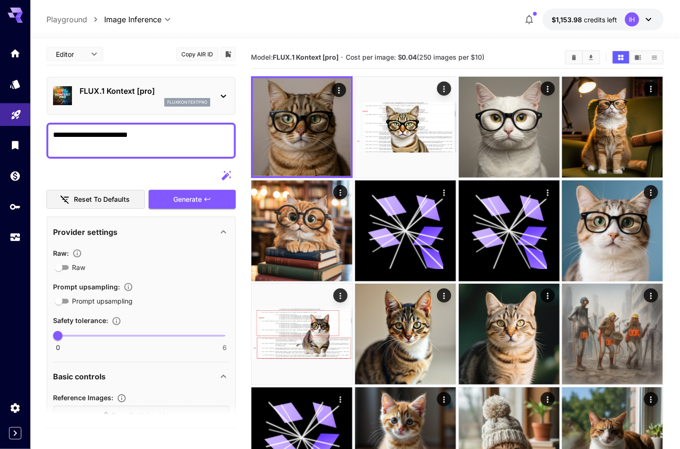
click at [253, 57] on span "Model: FLUX.1 Kontext [pro]" at bounding box center [295, 57] width 88 height 8
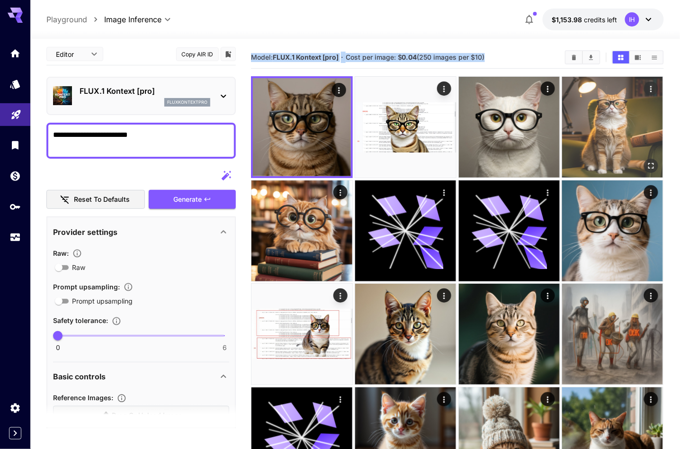
drag, startPoint x: 256, startPoint y: 57, endPoint x: 587, endPoint y: 119, distance: 336.1
click at [554, 65] on div "Model: FLUX.1 Kontext [pro] · Cost per image: $ 0.04 (250 images per $10)" at bounding box center [457, 57] width 413 height 22
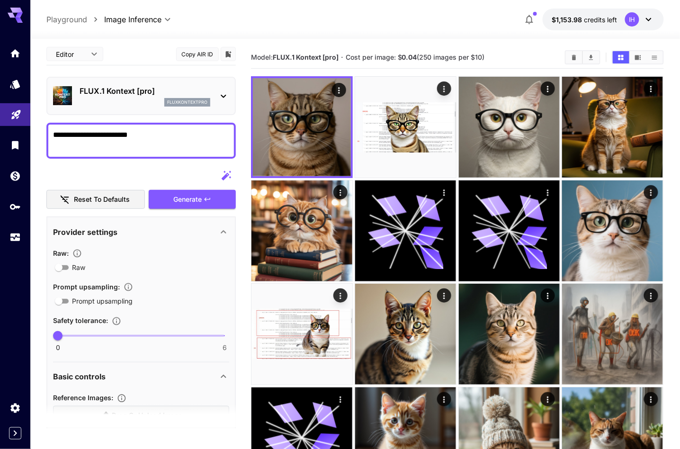
click at [213, 97] on div "FLUX.1 Kontext [pro] fluxkontextpro" at bounding box center [141, 95] width 176 height 29
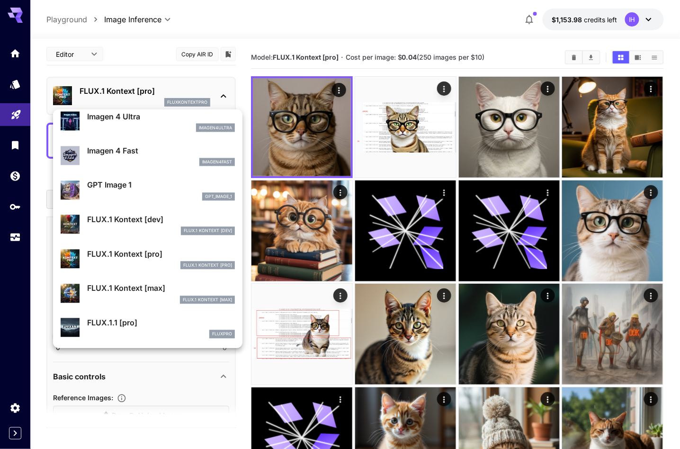
scroll to position [489, 0]
click at [177, 289] on p "FLUX.1 Kontext [max]" at bounding box center [161, 287] width 148 height 11
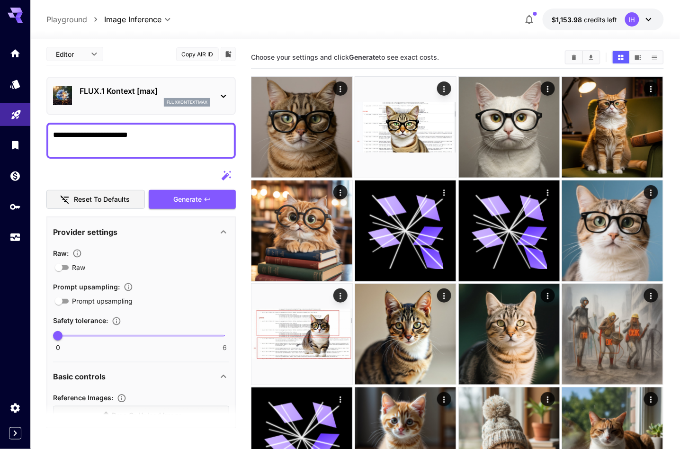
click at [206, 209] on div "**********" at bounding box center [141, 366] width 190 height 647
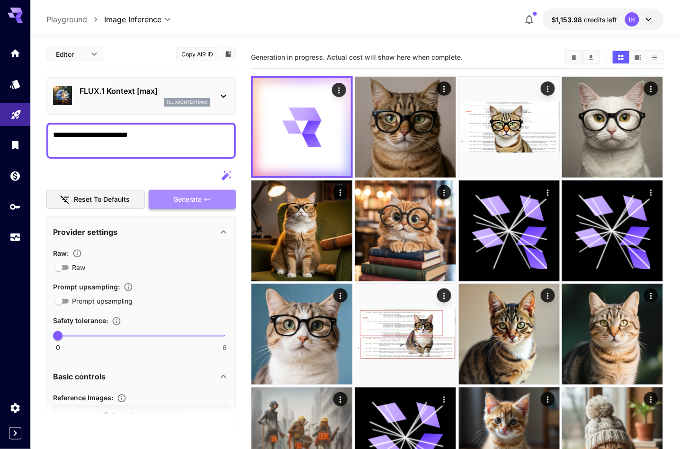
click at [207, 202] on icon "button" at bounding box center [208, 200] width 8 height 8
click at [226, 105] on div "FLUX.1 Kontext [max] fluxkontextmax" at bounding box center [141, 95] width 176 height 29
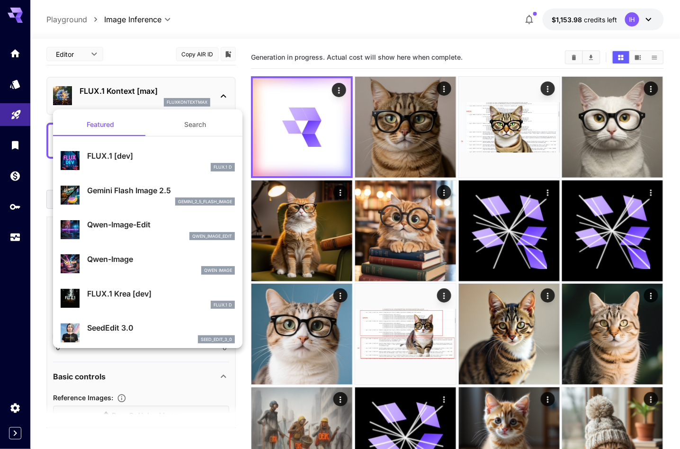
click at [267, 67] on div at bounding box center [340, 224] width 680 height 449
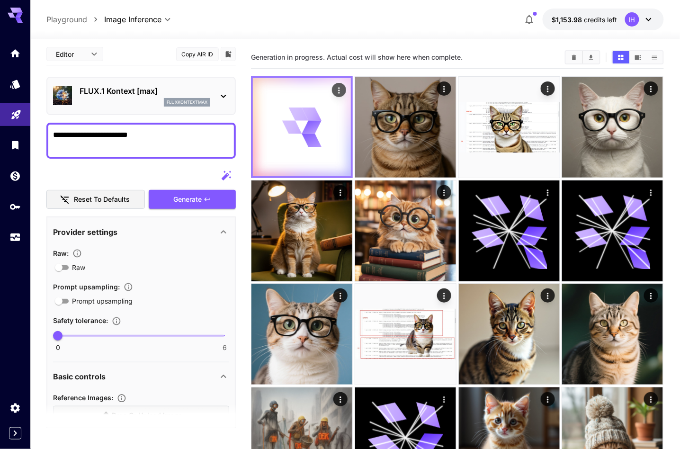
scroll to position [9, 0]
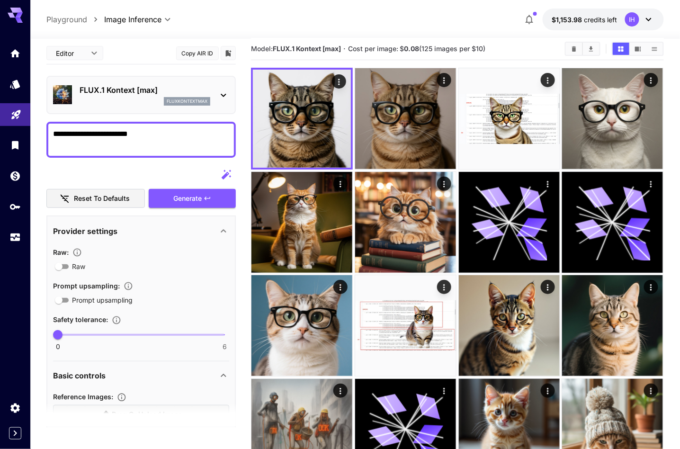
drag, startPoint x: 268, startPoint y: 48, endPoint x: 526, endPoint y: 47, distance: 258.7
click at [526, 47] on main "**********" at bounding box center [354, 315] width 617 height 554
click at [218, 97] on icon at bounding box center [223, 95] width 11 height 11
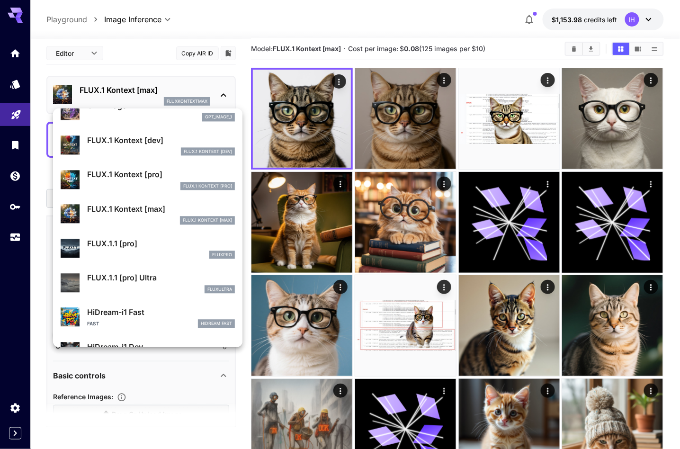
scroll to position [567, 0]
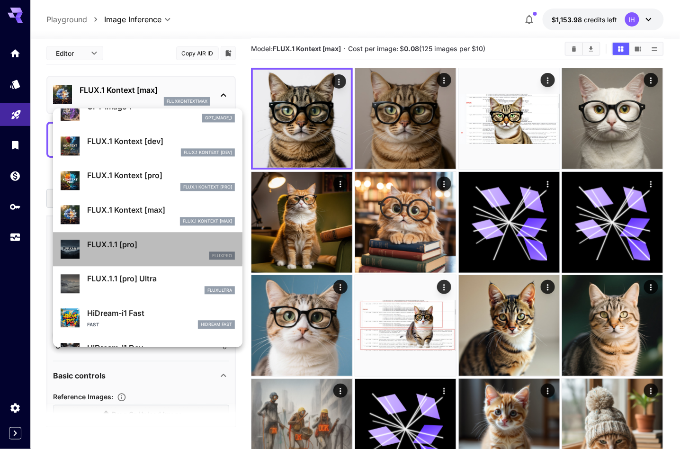
click at [136, 249] on p "FLUX.1.1 [pro]" at bounding box center [161, 244] width 148 height 11
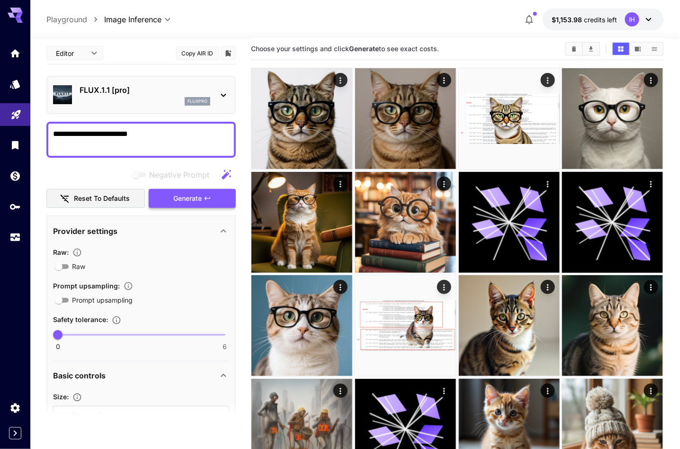
click at [202, 200] on button "Generate" at bounding box center [192, 198] width 87 height 19
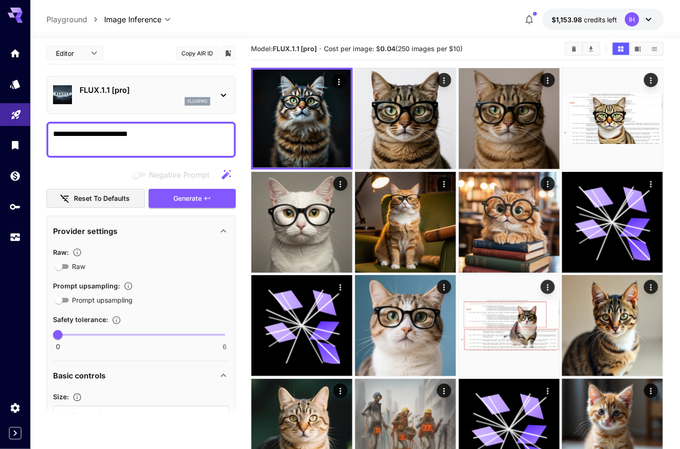
click at [343, 46] on span "Cost per image: $ 0.04 (250 images per $10)" at bounding box center [393, 49] width 139 height 8
drag, startPoint x: 254, startPoint y: 43, endPoint x: 506, endPoint y: 57, distance: 252.0
click at [506, 57] on div "Model: FLUX.1.1 [pro] · Cost per image: $ 0.04 (250 images per $10)" at bounding box center [457, 49] width 413 height 22
click at [213, 94] on div "FLUX.1.1 [pro] fluxpro" at bounding box center [141, 95] width 176 height 29
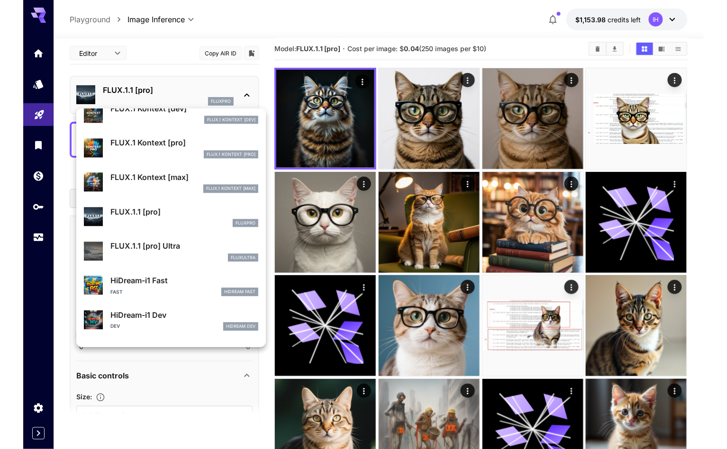
scroll to position [600, 0]
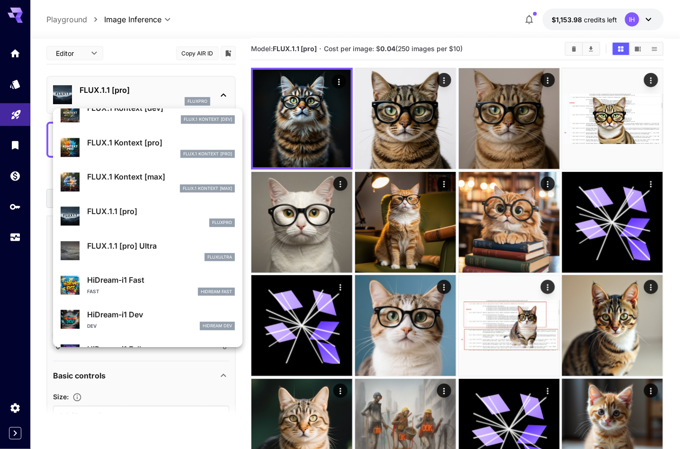
click at [166, 248] on p "FLUX.1.1 [pro] Ultra" at bounding box center [161, 246] width 148 height 11
type input "**********"
type input "****"
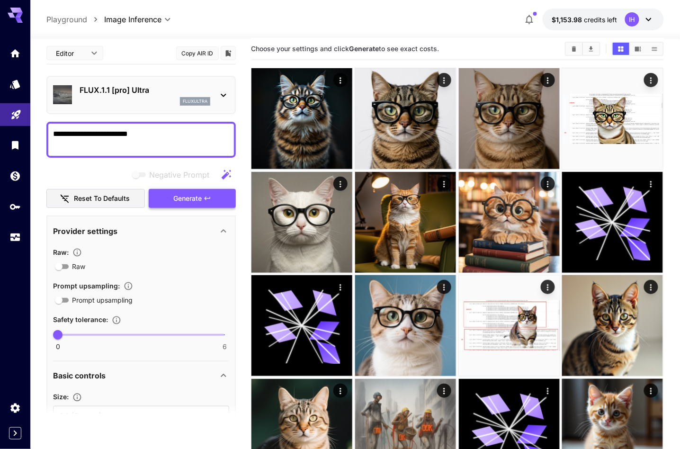
click at [193, 205] on button "Generate" at bounding box center [192, 198] width 87 height 19
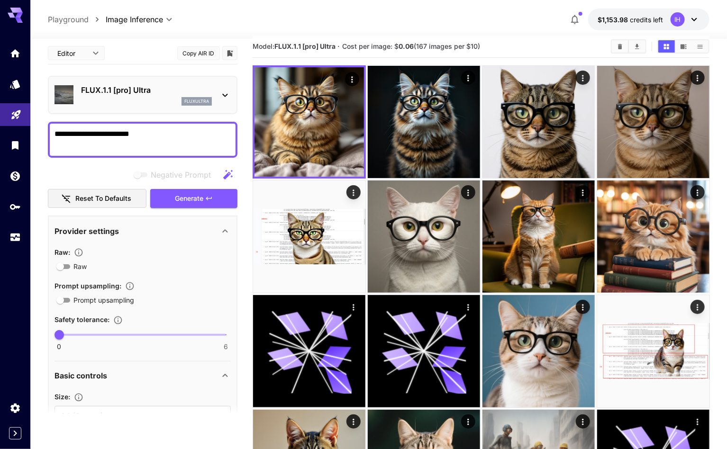
scroll to position [11, 0]
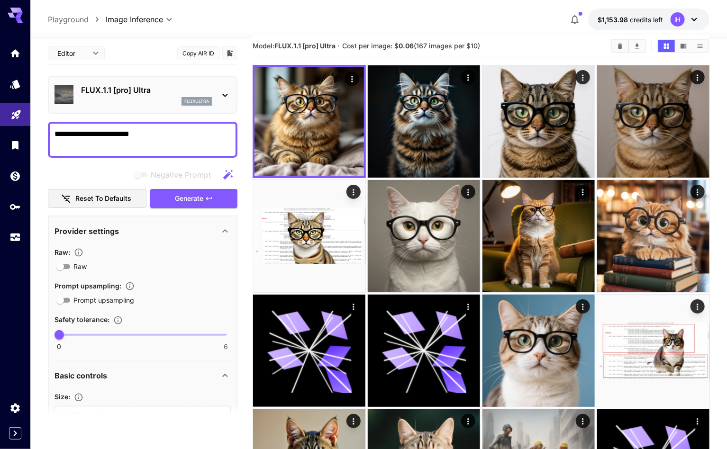
drag, startPoint x: 253, startPoint y: 45, endPoint x: 574, endPoint y: 55, distance: 321.4
click at [572, 54] on main "**********" at bounding box center [379, 339] width 662 height 609
click at [219, 91] on div "FLUX.1.1 [pro] Ultra fluxultra" at bounding box center [142, 95] width 176 height 29
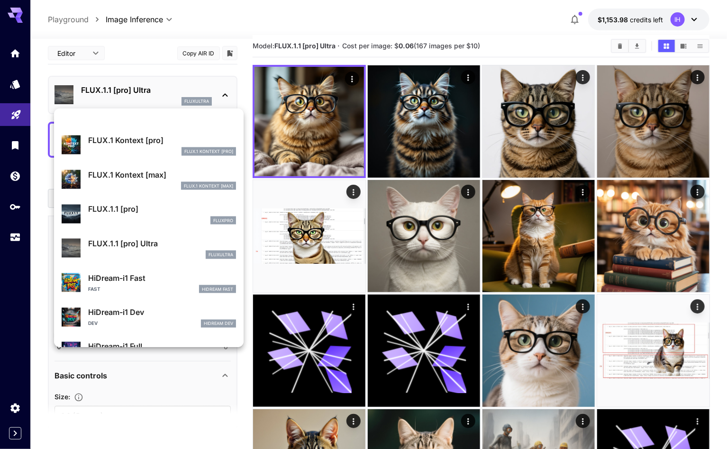
scroll to position [632, 0]
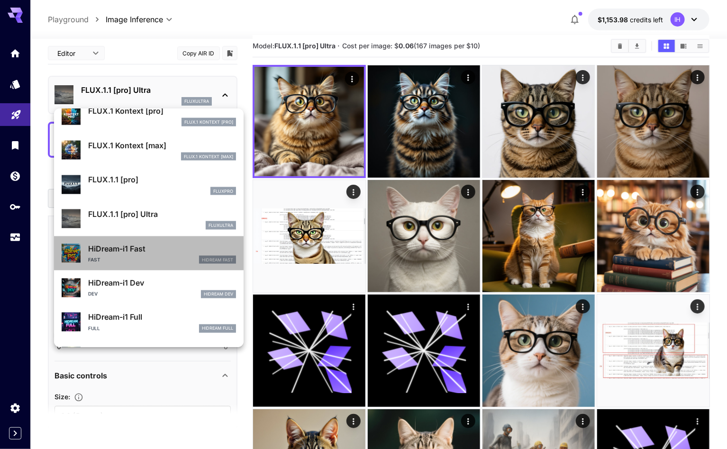
click at [179, 253] on p "HiDream-i1 Fast" at bounding box center [162, 248] width 148 height 11
type input "**********"
type input "****"
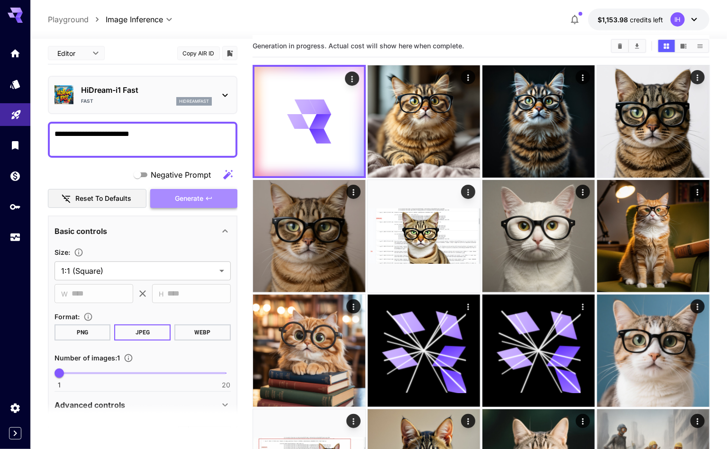
click at [204, 190] on button "Generate" at bounding box center [193, 198] width 87 height 19
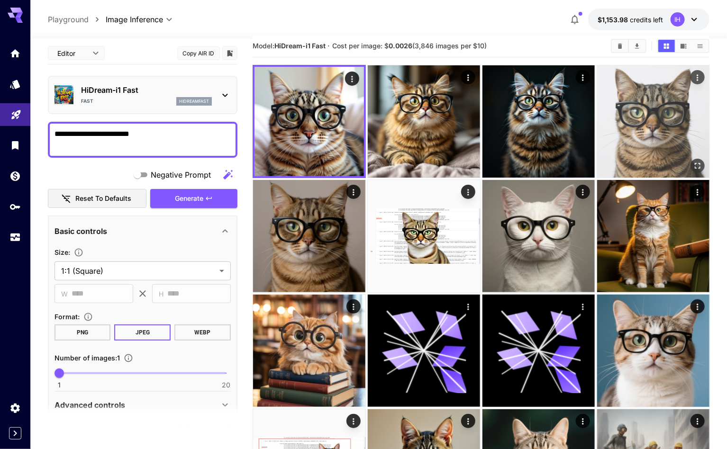
drag, startPoint x: 255, startPoint y: 45, endPoint x: 624, endPoint y: 161, distance: 386.5
click at [552, 53] on div "Model: HiDream-i1 Fast · Cost per image: $ 0.0026 (3,846 images per $10)" at bounding box center [481, 46] width 457 height 22
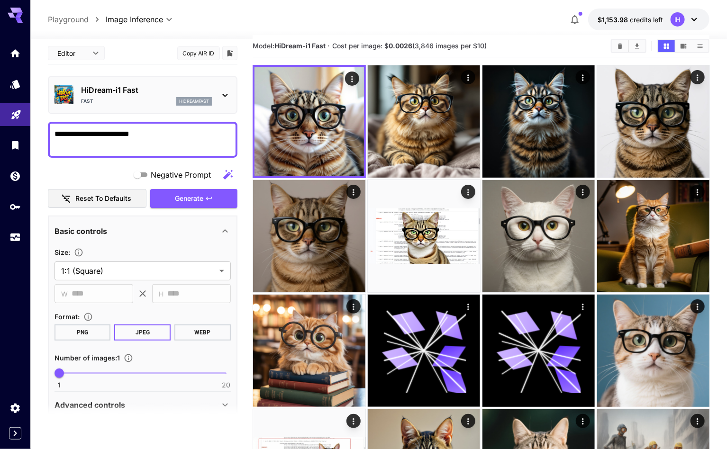
click at [216, 96] on div "HiDream-i1 Fast Fast hidreamfast" at bounding box center [142, 95] width 176 height 29
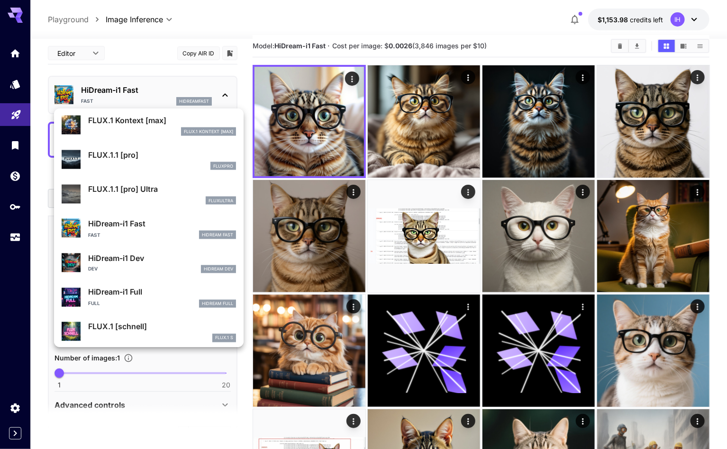
scroll to position [656, 0]
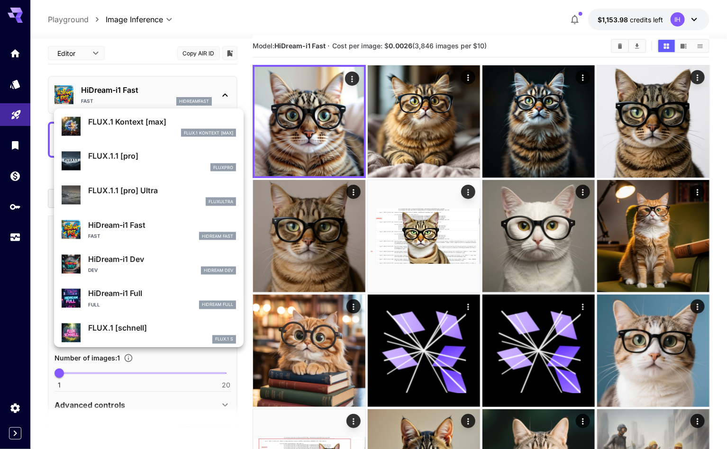
drag, startPoint x: 159, startPoint y: 257, endPoint x: 164, endPoint y: 248, distance: 10.4
click at [159, 257] on p "HiDream-i1 Dev" at bounding box center [162, 258] width 148 height 11
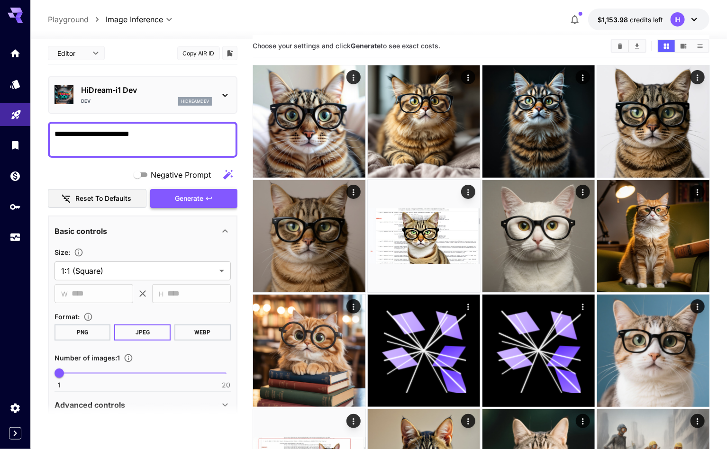
click at [208, 202] on button "Generate" at bounding box center [193, 198] width 87 height 19
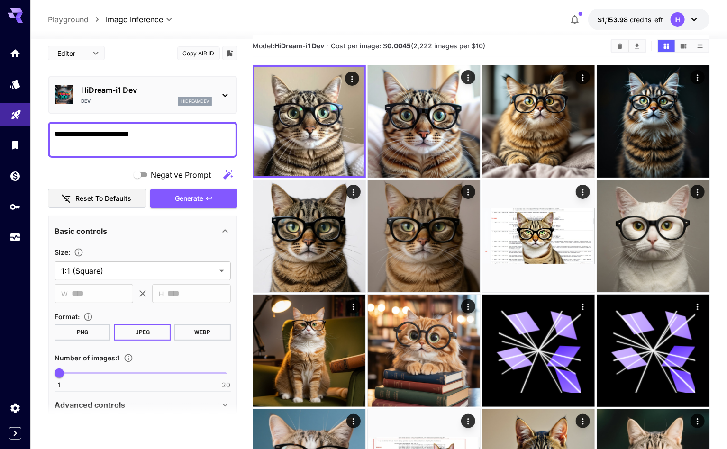
drag, startPoint x: 253, startPoint y: 46, endPoint x: 531, endPoint y: 49, distance: 277.7
click at [531, 49] on section "Model: HiDream-i1 Dev · Cost per image: $ 0.0045 (2,222 images per $10)" at bounding box center [428, 45] width 351 height 11
click at [140, 101] on div "[PERSON_NAME]" at bounding box center [146, 101] width 131 height 9
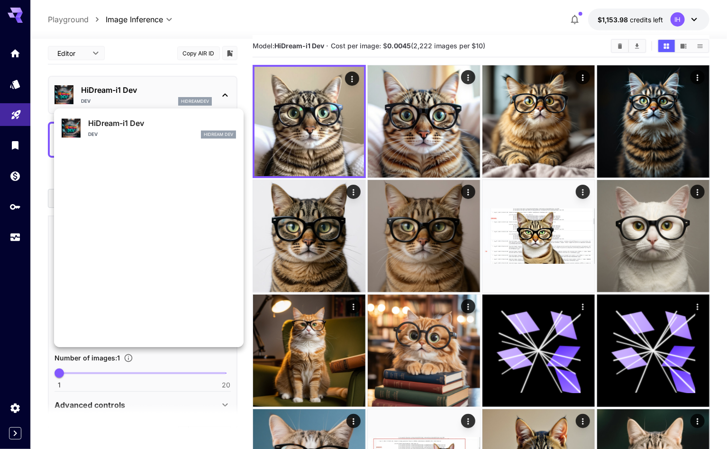
scroll to position [732, 0]
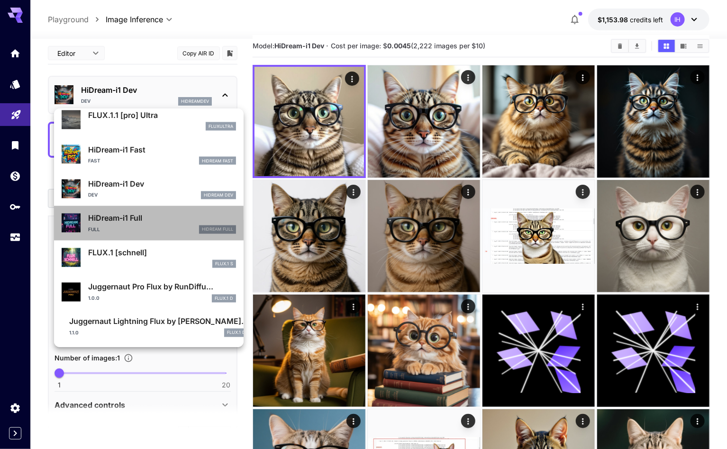
drag, startPoint x: 163, startPoint y: 228, endPoint x: 205, endPoint y: 174, distance: 67.9
click at [163, 228] on div "Full HiDream Full" at bounding box center [162, 230] width 148 height 9
type input "**"
type input "***"
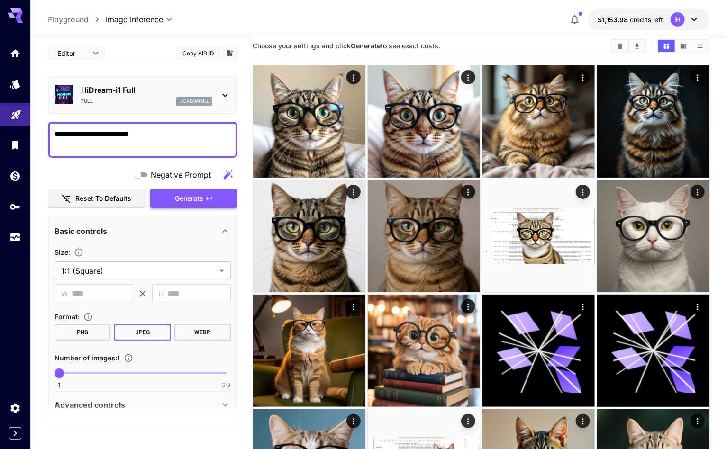
click at [218, 190] on button "Generate" at bounding box center [193, 198] width 87 height 19
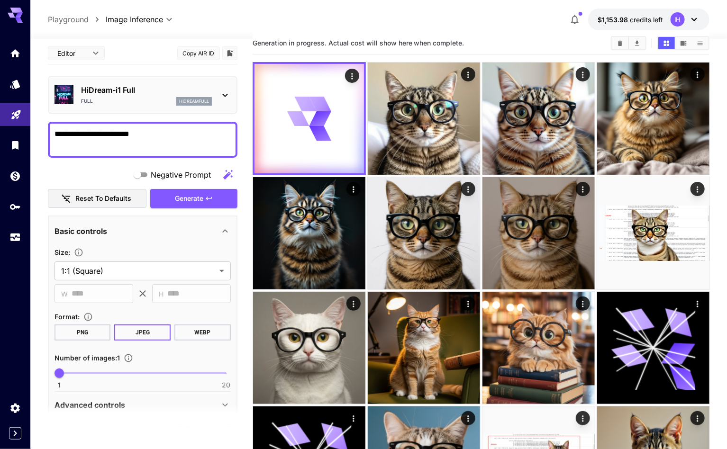
scroll to position [16, 0]
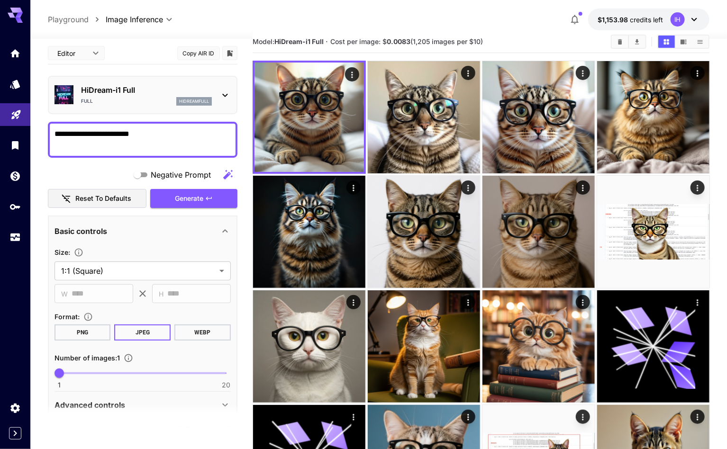
drag, startPoint x: 314, startPoint y: 44, endPoint x: 538, endPoint y: 45, distance: 224.1
click at [538, 45] on section "Model: HiDream-i1 Full · Cost per image: $ 0.0083 (1,205 images per $10)" at bounding box center [428, 41] width 351 height 11
click at [219, 104] on div "HiDream-i1 Full Full hidreamfull" at bounding box center [142, 95] width 176 height 29
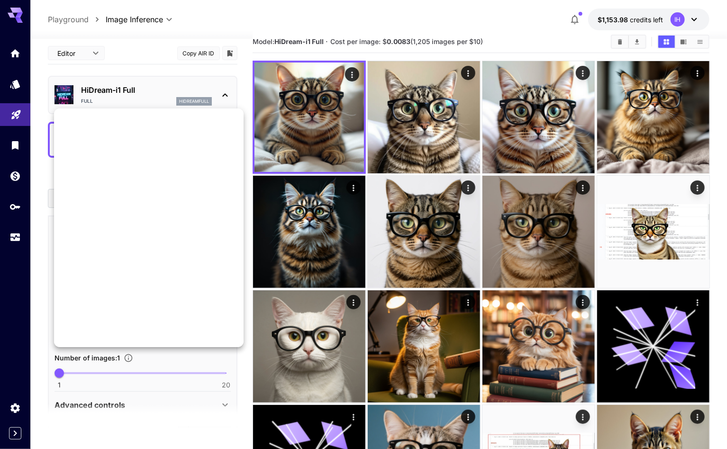
scroll to position [732, 0]
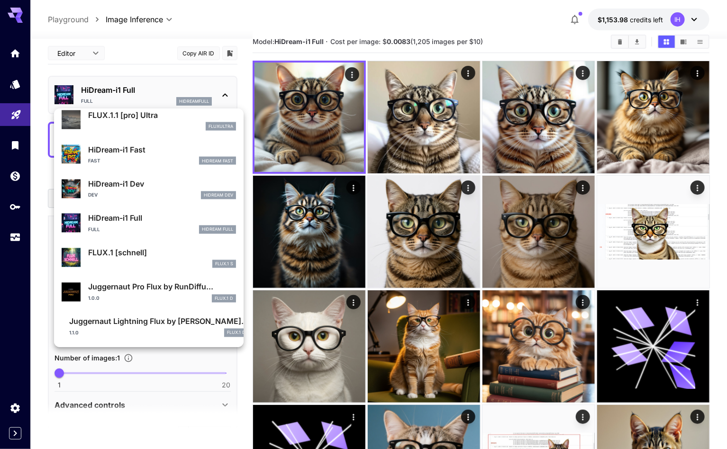
click at [158, 254] on p "FLUX.1 [schnell]" at bounding box center [162, 252] width 148 height 11
type input "*"
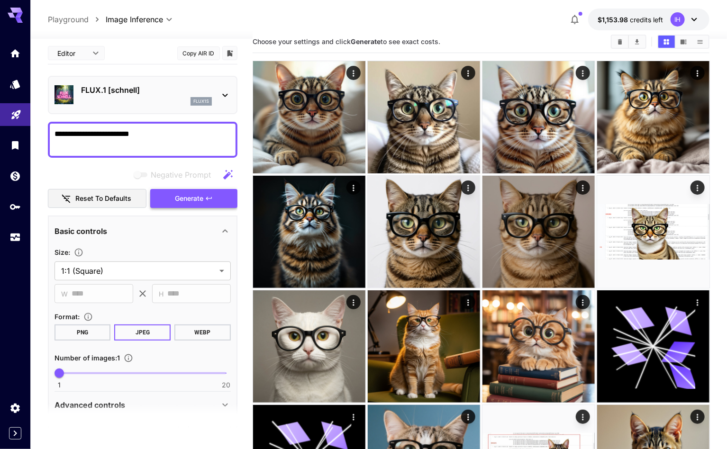
click at [226, 200] on button "Generate" at bounding box center [193, 198] width 87 height 19
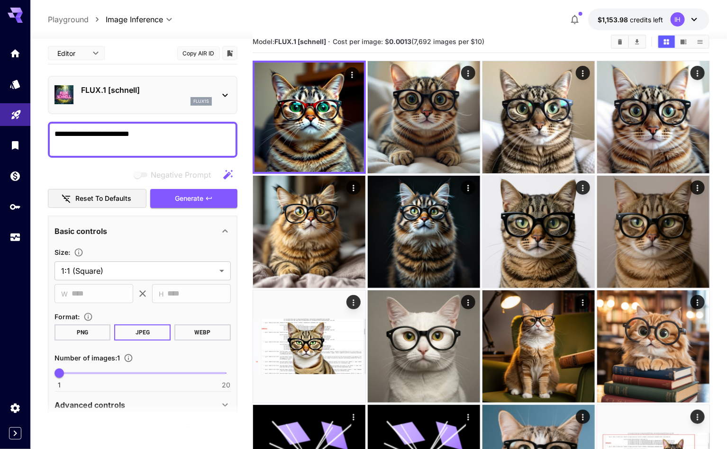
drag, startPoint x: 304, startPoint y: 39, endPoint x: 568, endPoint y: 50, distance: 263.7
click at [568, 50] on div "Model: FLUX.1 [[PERSON_NAME]] · Cost per image: $ 0.0013 (7,692 images per $10)" at bounding box center [481, 42] width 457 height 22
click at [220, 100] on div "FLUX.1 [[PERSON_NAME]] flux1s" at bounding box center [142, 95] width 176 height 29
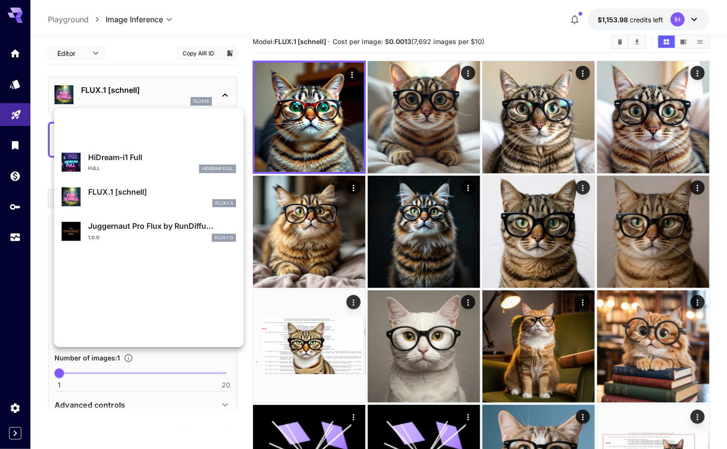
scroll to position [732, 0]
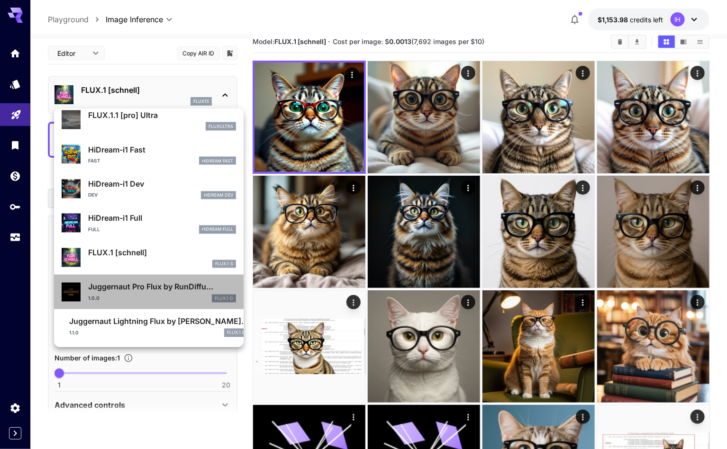
click at [162, 291] on p "Juggernaut Pro Flux by RunDiffu..." at bounding box center [162, 286] width 148 height 11
type input "**"
type input "*"
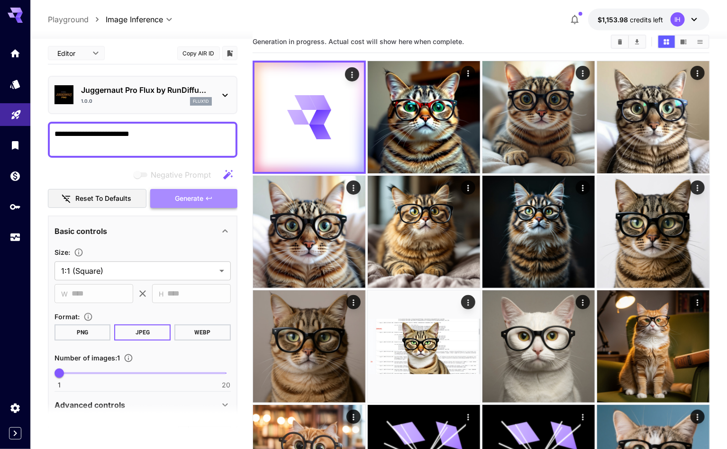
click at [206, 195] on icon "button" at bounding box center [209, 199] width 8 height 8
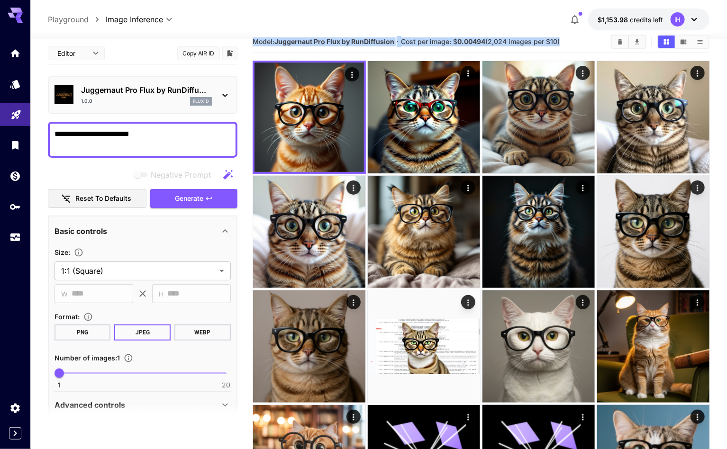
drag, startPoint x: 257, startPoint y: 38, endPoint x: 615, endPoint y: 53, distance: 359.0
click at [615, 53] on section "Model: Juggernaut Pro Flux by RunDiffusion · Cost per image: $ 0.00494 (2,024 i…" at bounding box center [481, 446] width 457 height 831
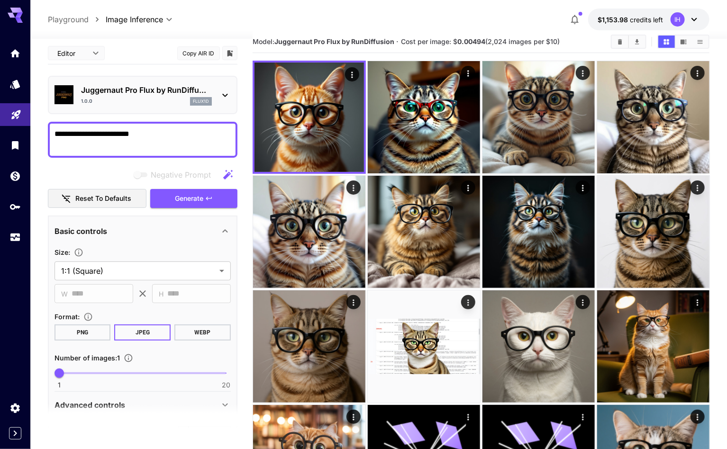
click at [202, 96] on div "Juggernaut Pro Flux by RunDiffu... 1.0.0 flux1d" at bounding box center [146, 94] width 131 height 21
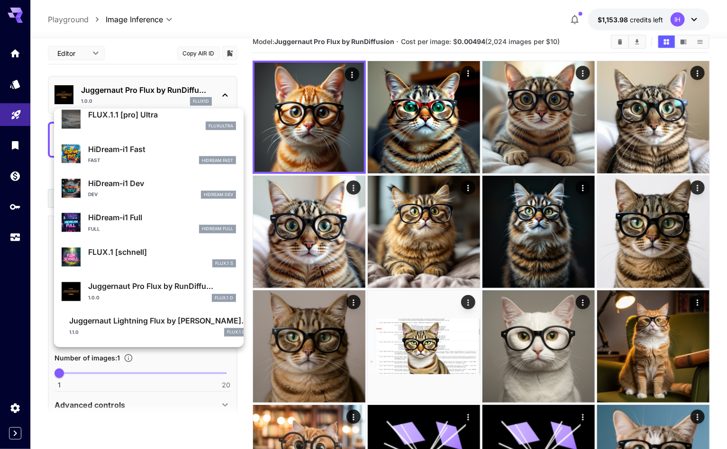
scroll to position [732, 0]
drag, startPoint x: 177, startPoint y: 323, endPoint x: 199, endPoint y: 294, distance: 35.8
click at [177, 323] on p "Juggernaut Lightning Flux by [PERSON_NAME]..." at bounding box center [158, 321] width 179 height 11
type input "*"
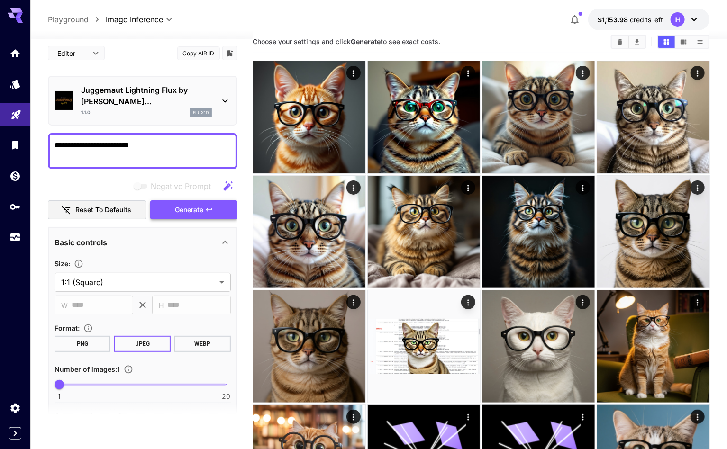
click at [227, 200] on button "Generate" at bounding box center [193, 209] width 87 height 19
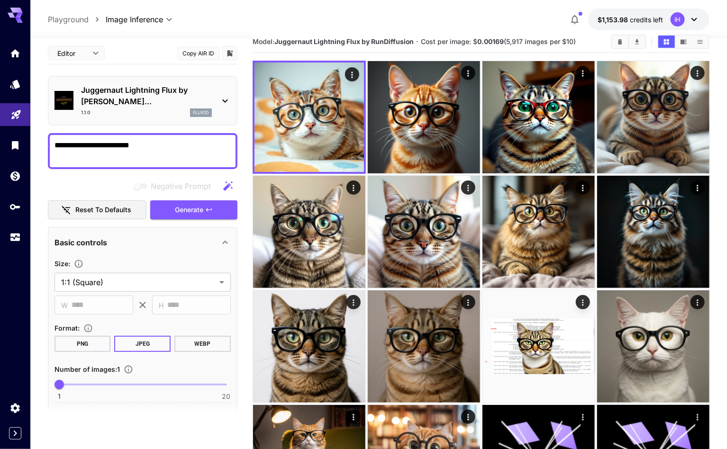
drag, startPoint x: 254, startPoint y: 40, endPoint x: 606, endPoint y: 46, distance: 351.6
click at [606, 46] on div "Model: Juggernaut Lightning Flux by RunDiffusion · Cost per image: $ 0.00169 (5…" at bounding box center [481, 42] width 457 height 14
